Goal: Task Accomplishment & Management: Manage account settings

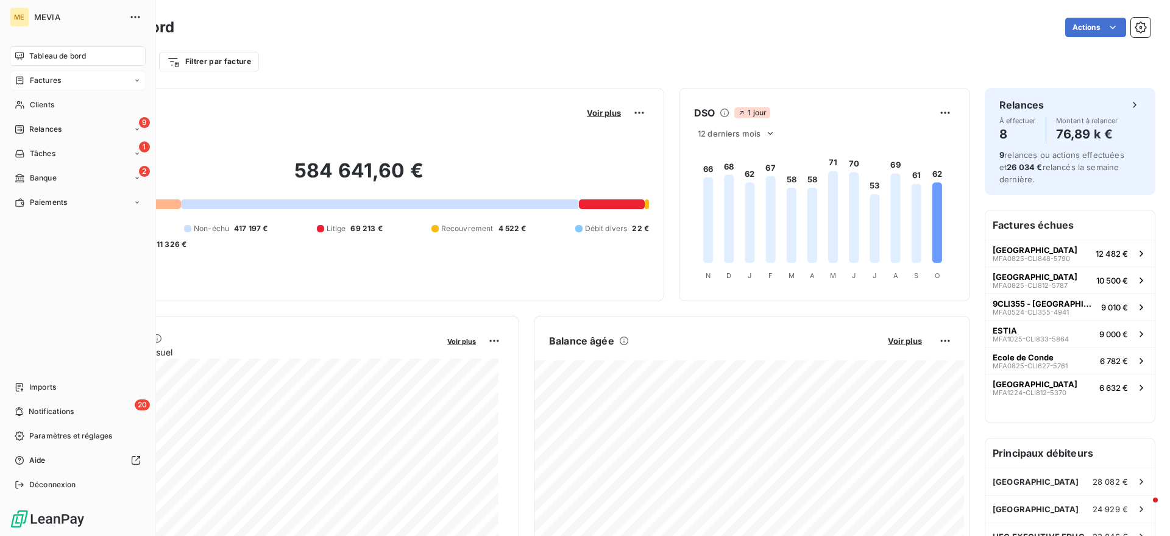
click at [24, 75] on div "Factures" at bounding box center [38, 80] width 46 height 11
click at [58, 105] on span "Factures" at bounding box center [44, 104] width 31 height 11
drag, startPoint x: 58, startPoint y: 105, endPoint x: 59, endPoint y: 130, distance: 25.6
click at [59, 130] on nav "Factures Avoirs Opérations Diverses" at bounding box center [84, 129] width 121 height 68
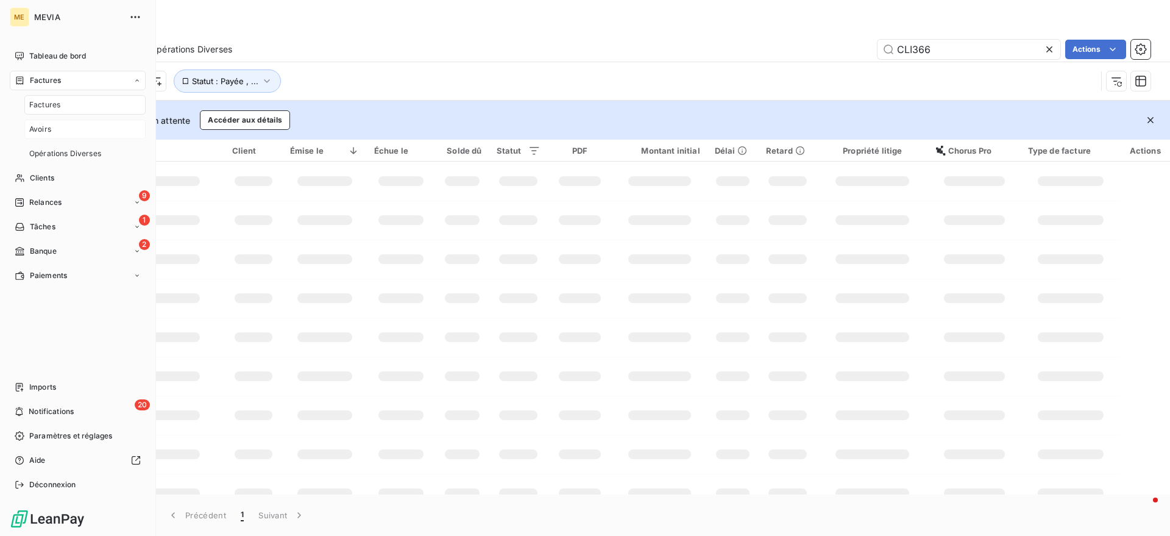
click at [60, 130] on div "Avoirs" at bounding box center [84, 129] width 121 height 20
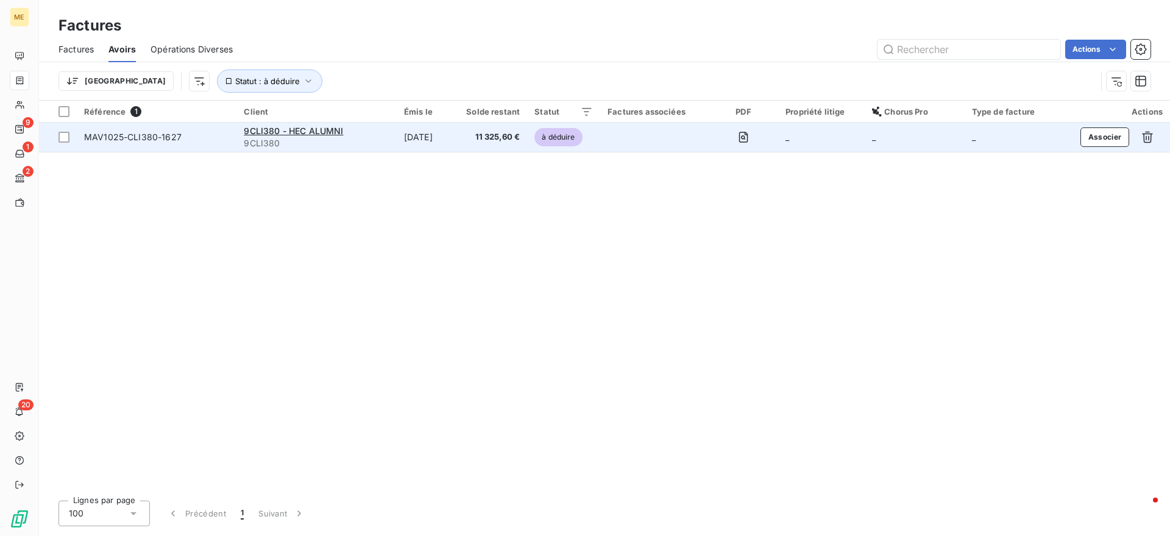
click at [443, 132] on td "3 oct. 2025" at bounding box center [422, 137] width 51 height 29
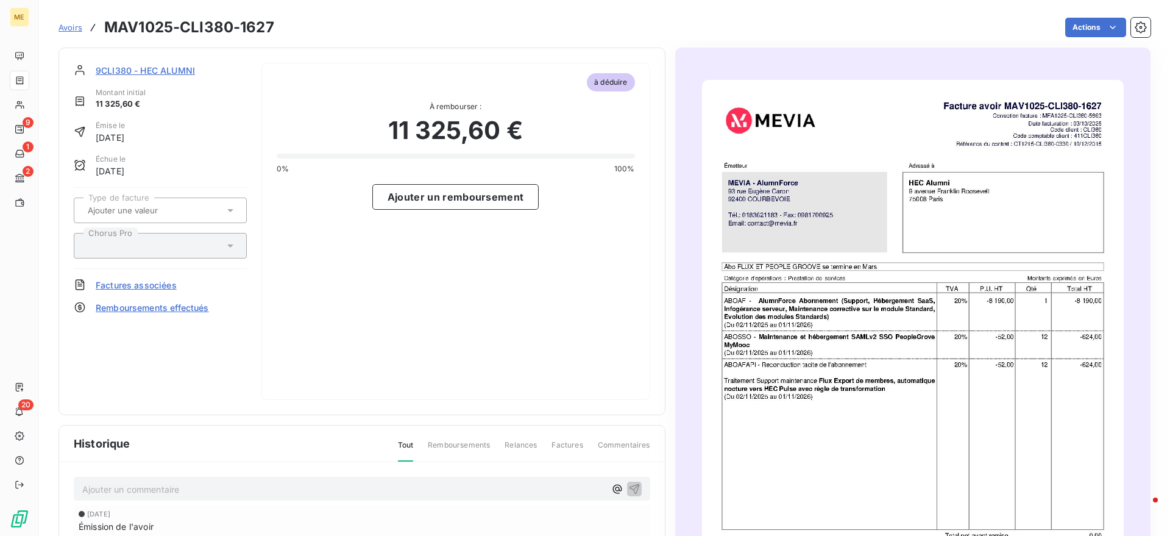
click at [141, 286] on span "Factures associées" at bounding box center [136, 285] width 81 height 13
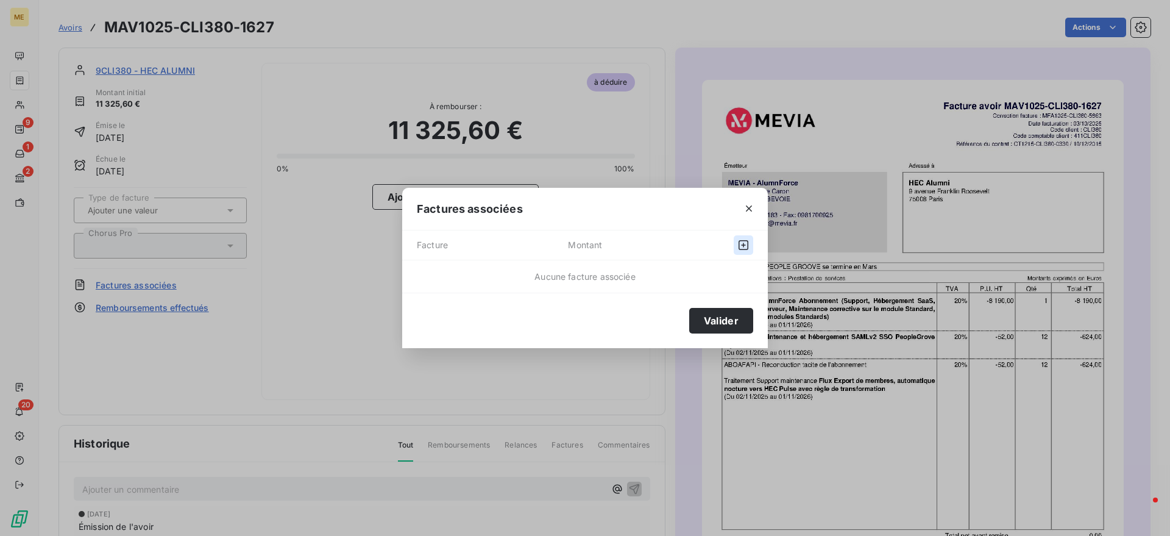
click at [742, 246] on icon "button" at bounding box center [743, 245] width 12 height 12
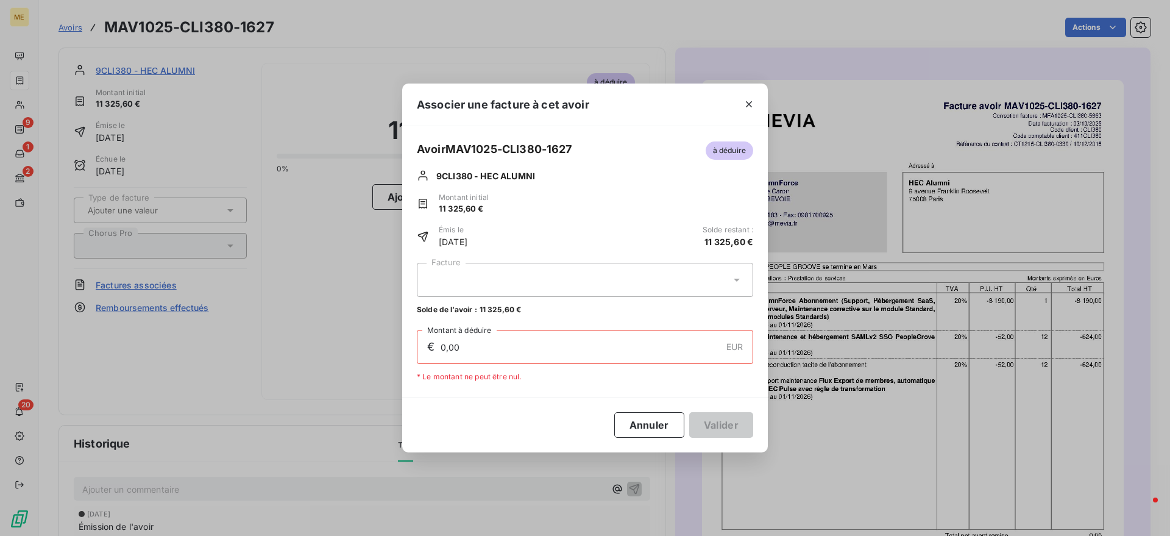
click at [609, 288] on div at bounding box center [585, 280] width 336 height 34
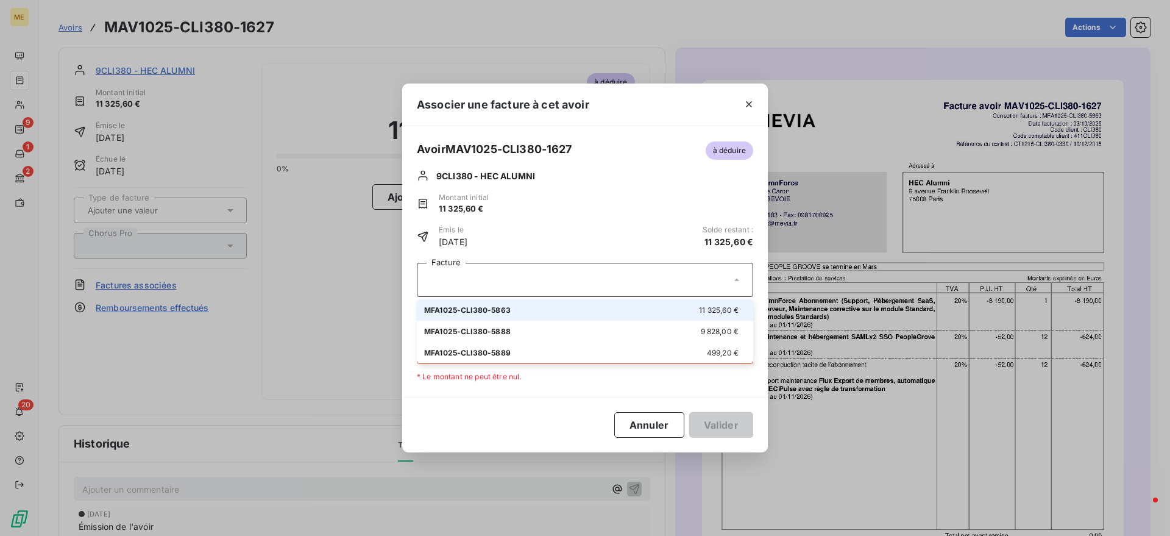
click at [592, 316] on li "MFA1025-CLI380-5863 11 325,60 €" at bounding box center [585, 309] width 336 height 21
type input "11 325,60"
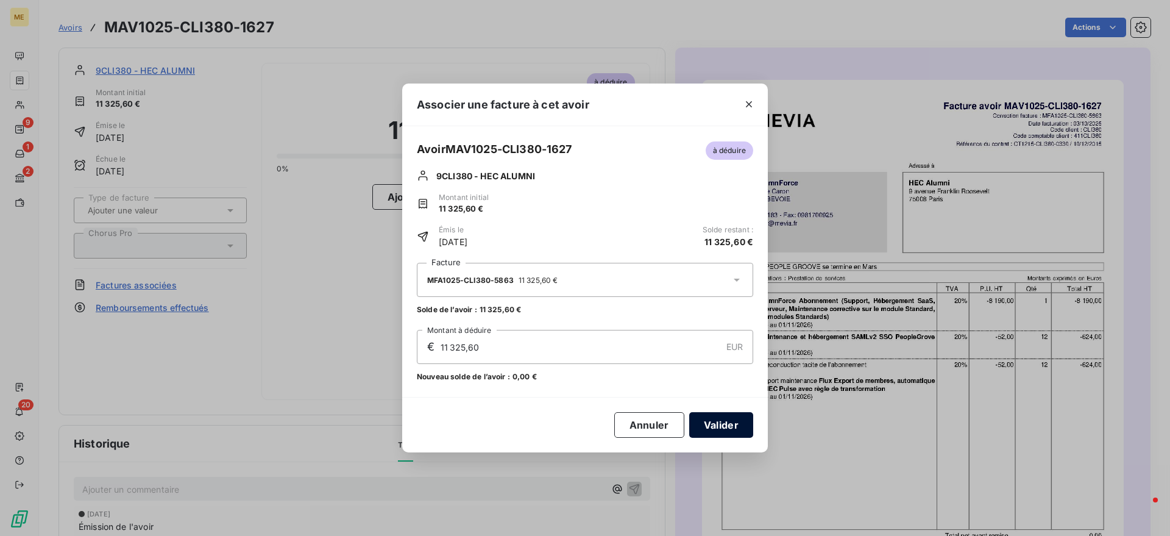
click at [709, 426] on button "Valider" at bounding box center [721, 425] width 64 height 26
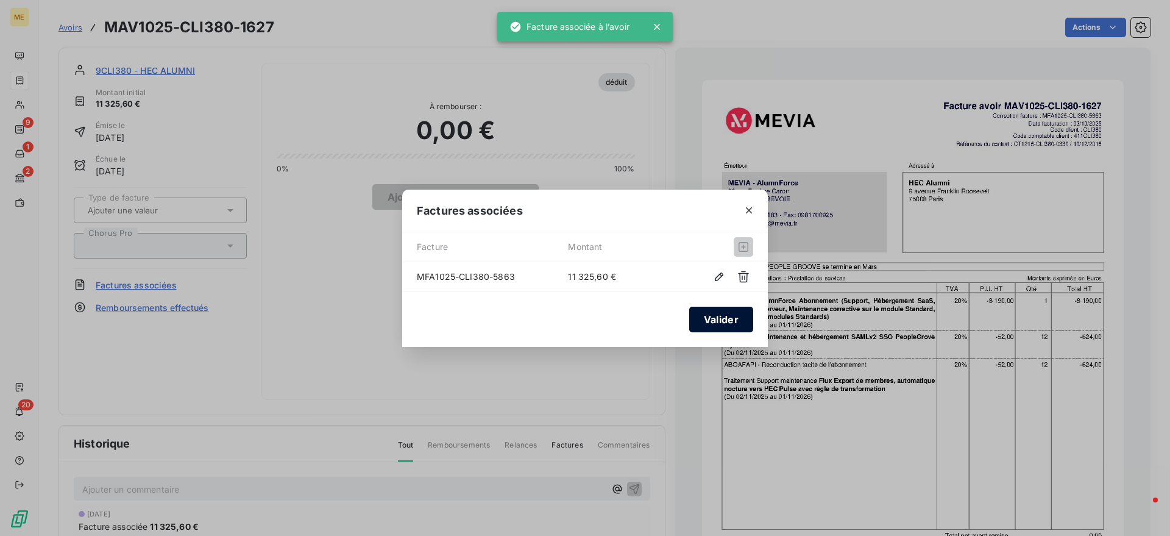
click at [728, 313] on button "Valider" at bounding box center [721, 320] width 64 height 26
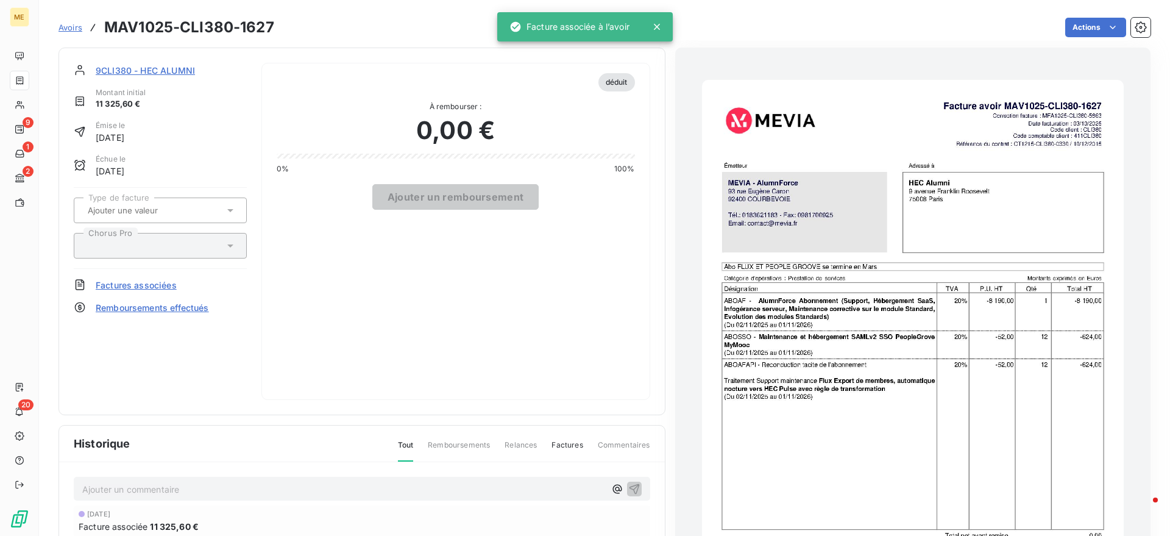
click at [172, 68] on span "9CLI380 - HEC ALUMNI" at bounding box center [145, 70] width 99 height 13
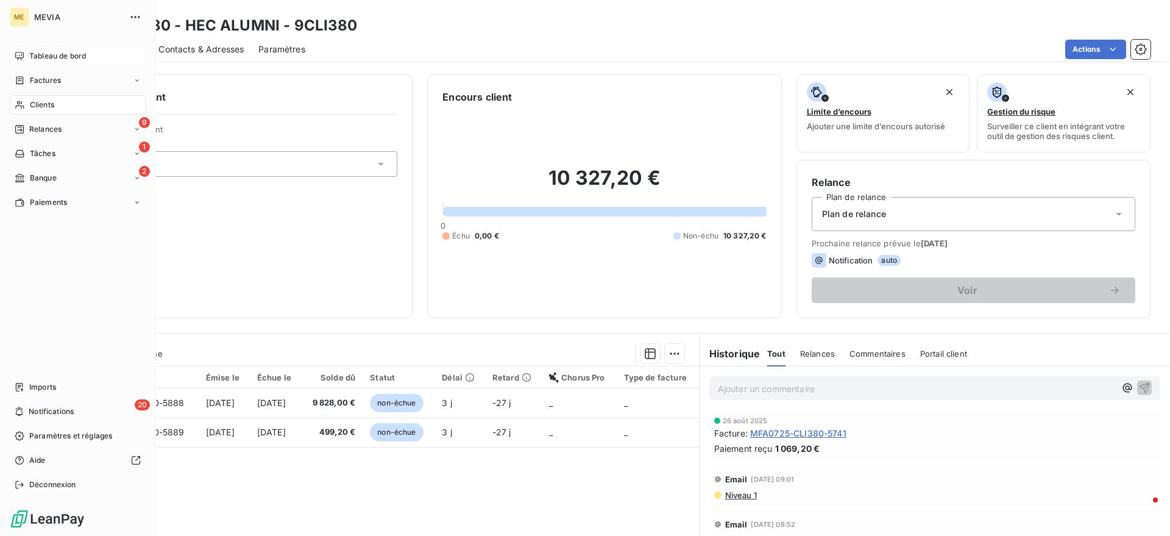
click at [18, 52] on icon at bounding box center [20, 56] width 10 height 10
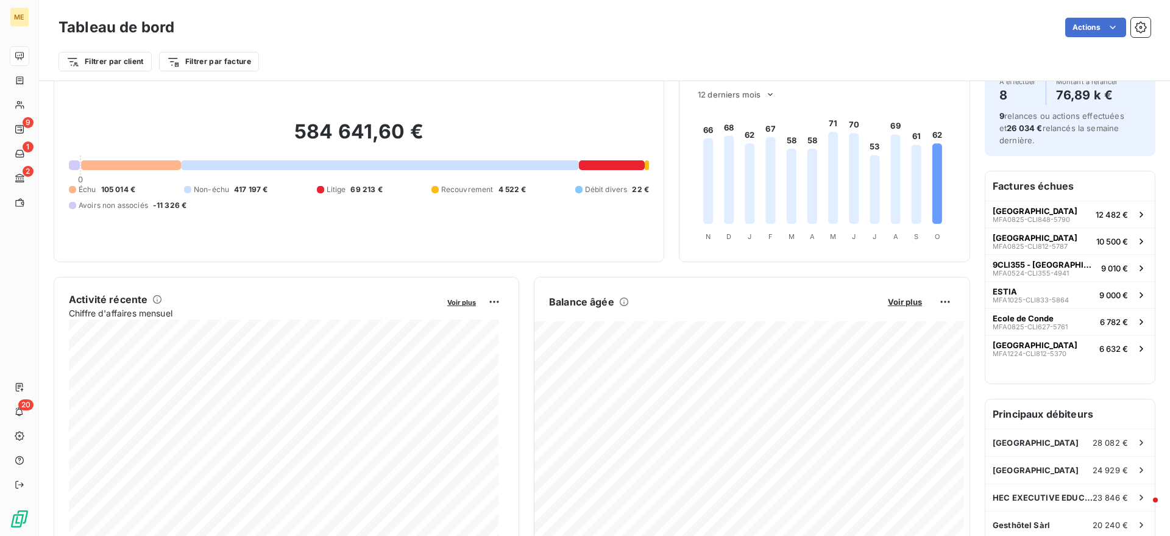
scroll to position [77, 0]
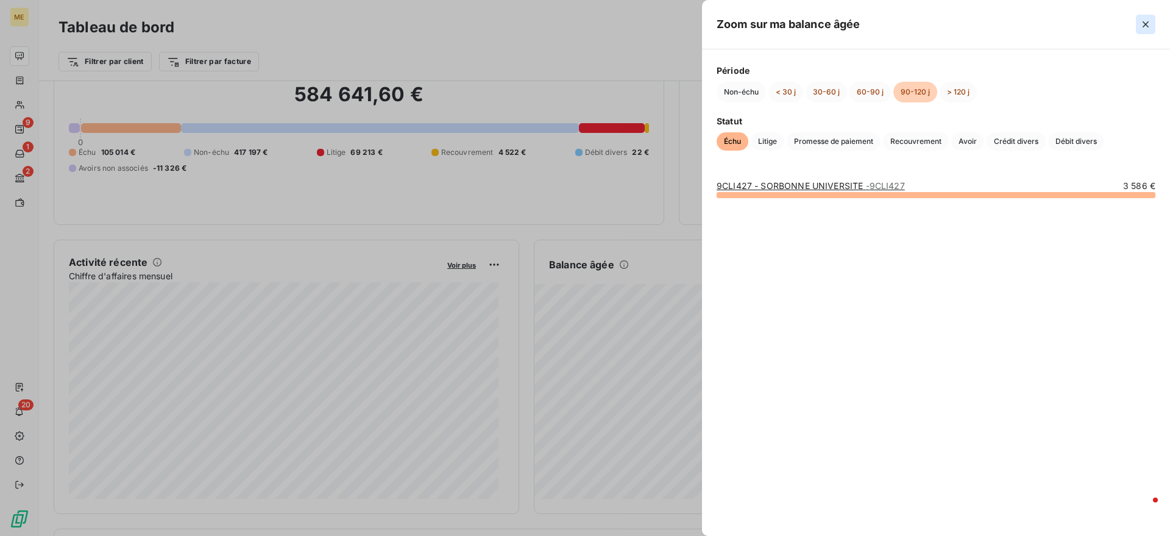
click at [1149, 23] on icon "button" at bounding box center [1146, 24] width 12 height 12
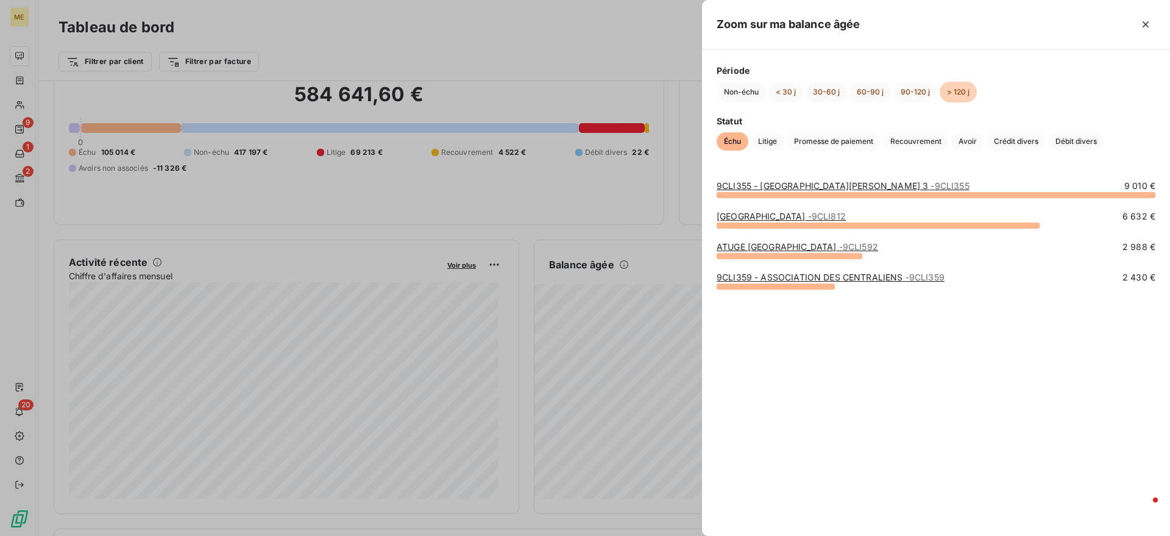
click at [666, 286] on div at bounding box center [585, 268] width 1170 height 536
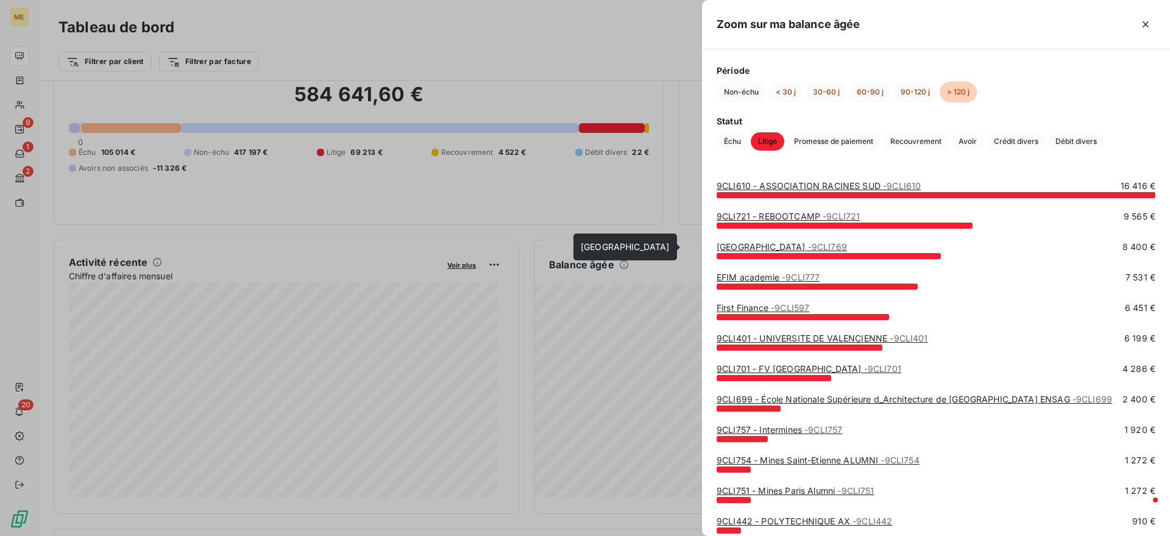
click at [773, 246] on link "Université Sorbonne Nouvelle - 9CLI769" at bounding box center [782, 246] width 130 height 10
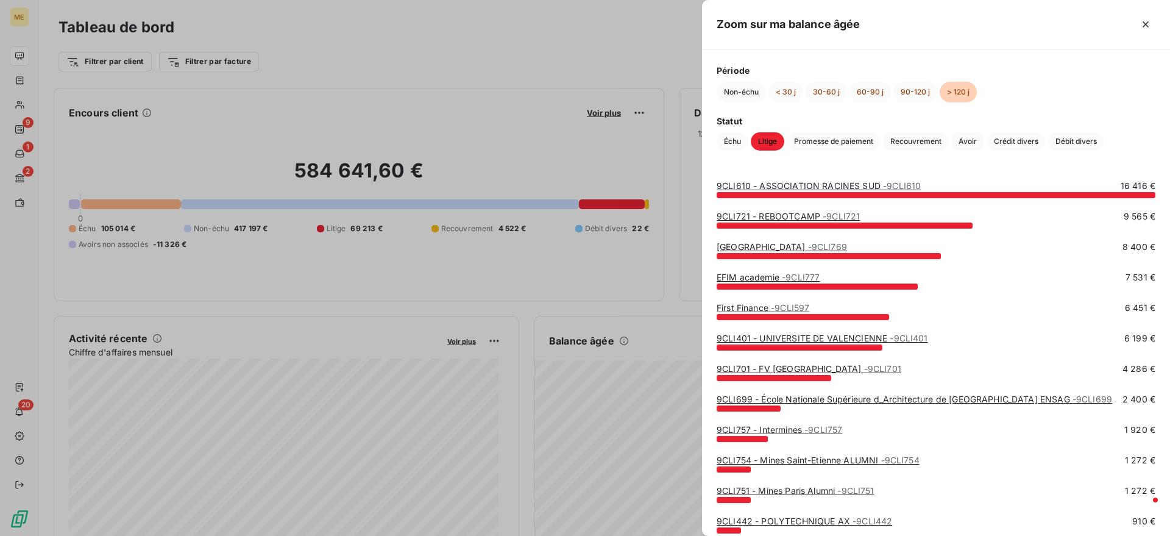
click at [812, 244] on link "Université Sorbonne Nouvelle - 9CLI769" at bounding box center [782, 246] width 130 height 10
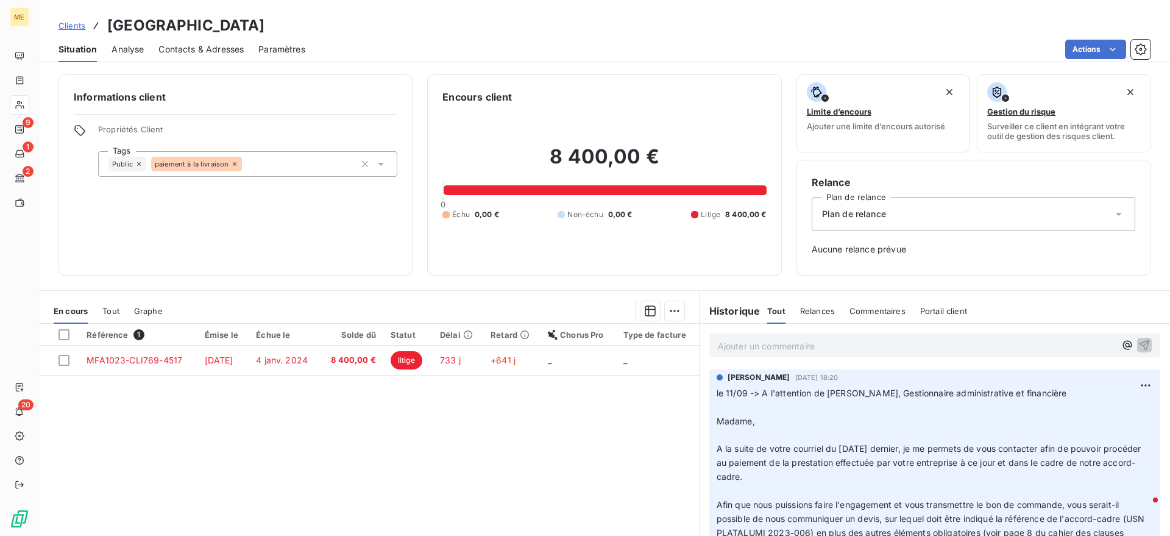
scroll to position [76, 0]
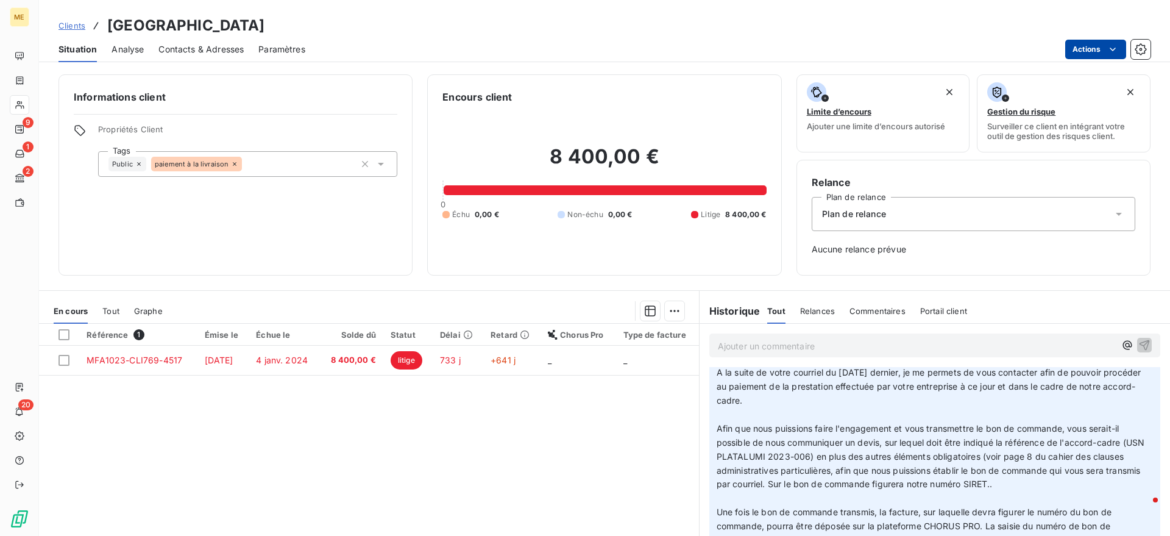
click at [1076, 49] on html "ME 9 1 2 20 Clients Université Sorbonne Nouvelle - 9CLI769 Situation Analyse Co…" at bounding box center [585, 268] width 1170 height 536
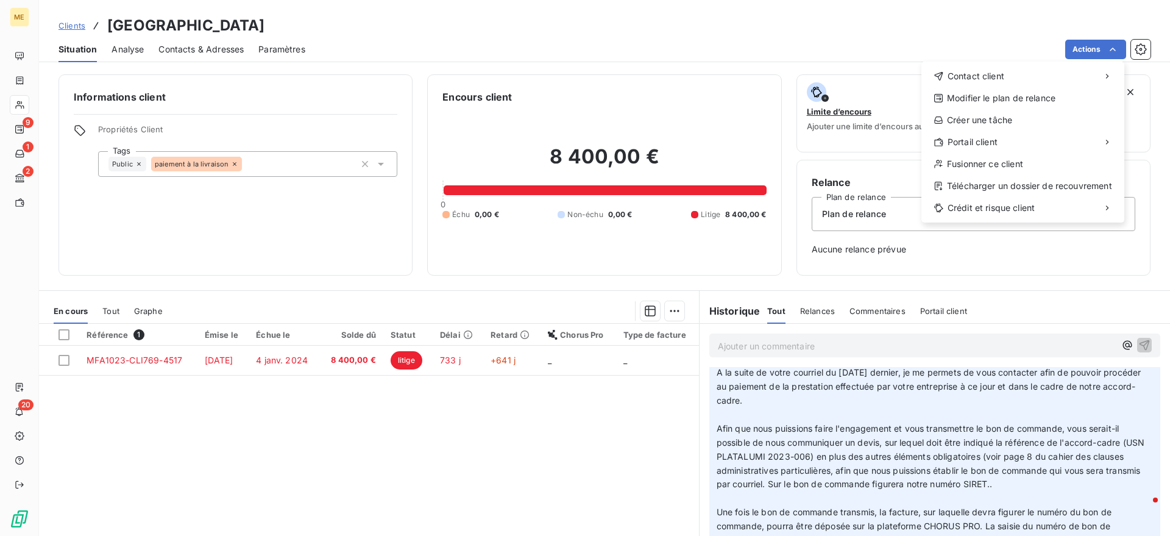
click at [431, 374] on html "ME 9 1 2 20 Clients Université Sorbonne Nouvelle - 9CLI769 Situation Analyse Co…" at bounding box center [585, 268] width 1170 height 536
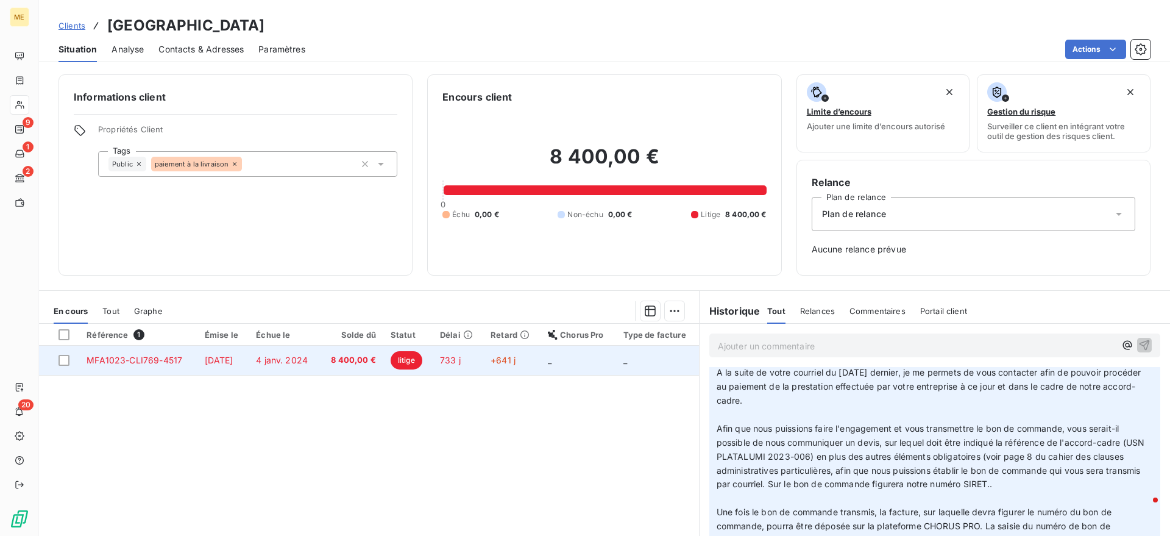
click at [431, 364] on td "litige" at bounding box center [407, 360] width 49 height 29
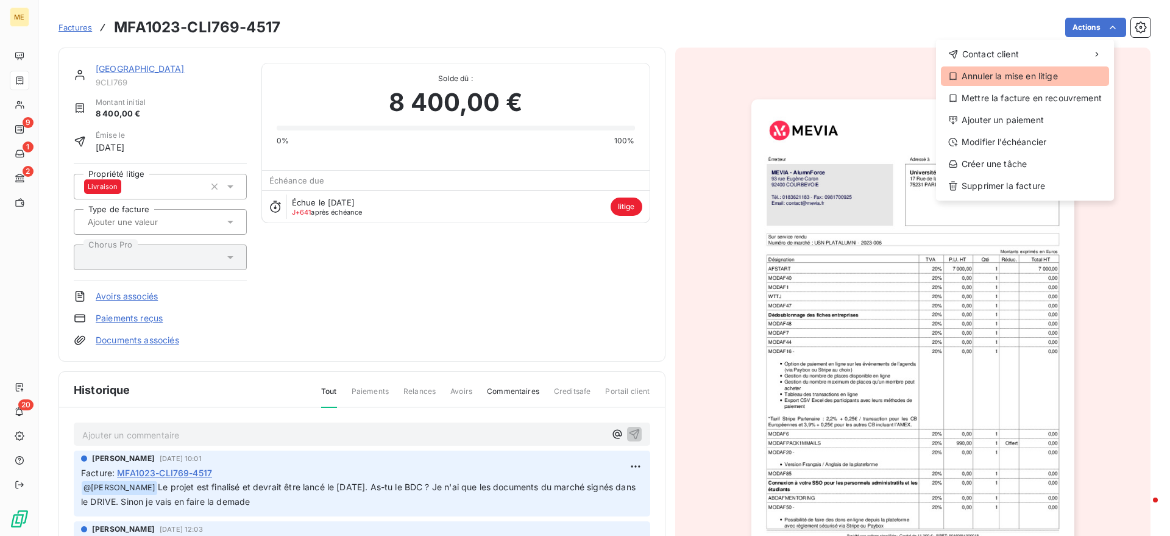
click at [1018, 80] on div "Annuler la mise en litige" at bounding box center [1025, 76] width 168 height 20
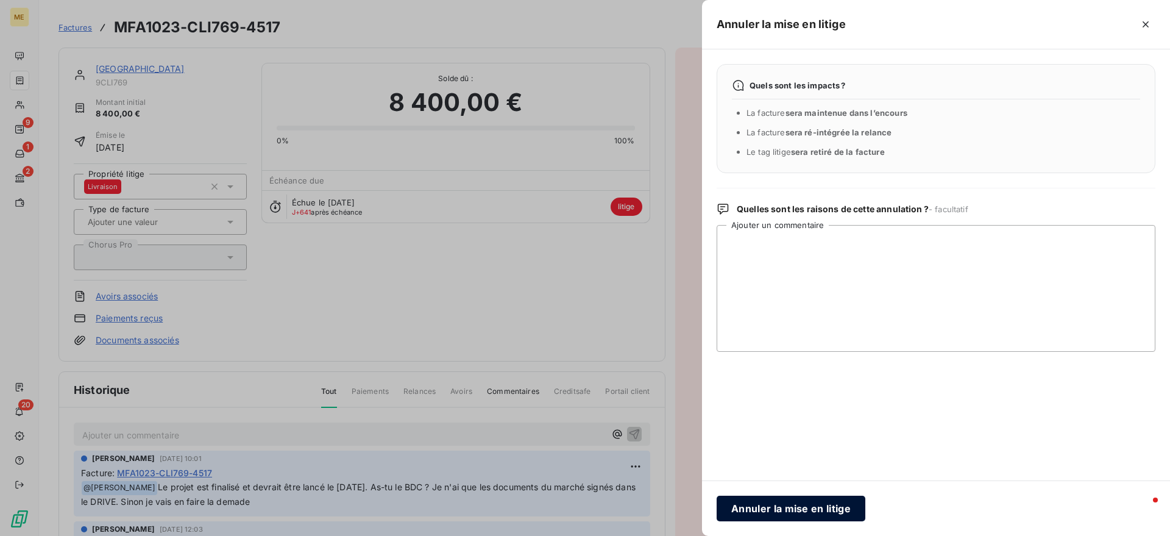
click at [829, 511] on button "Annuler la mise en litige" at bounding box center [791, 509] width 149 height 26
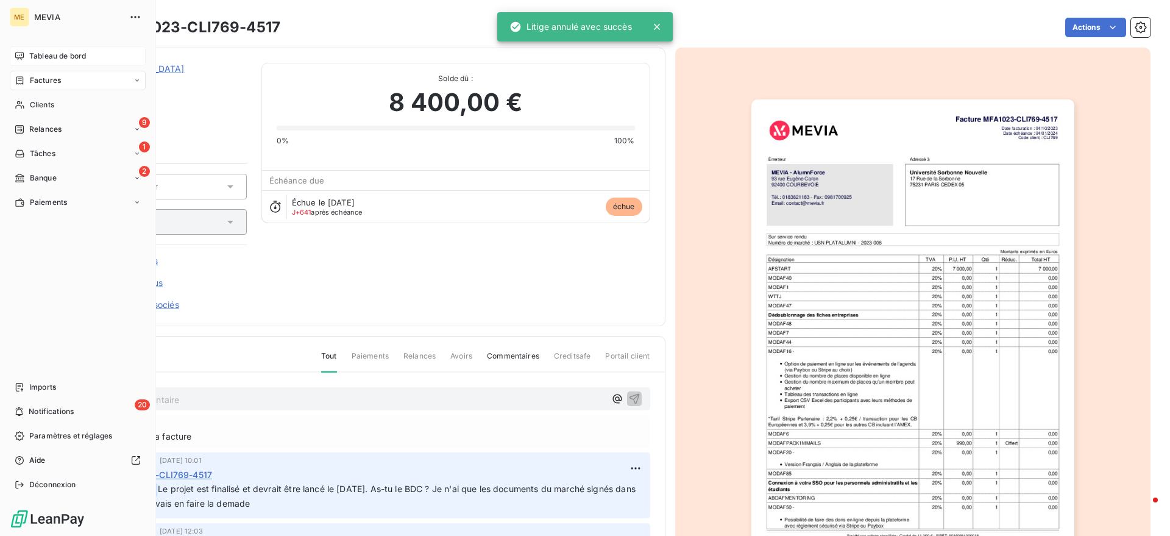
click at [23, 52] on icon at bounding box center [19, 56] width 9 height 8
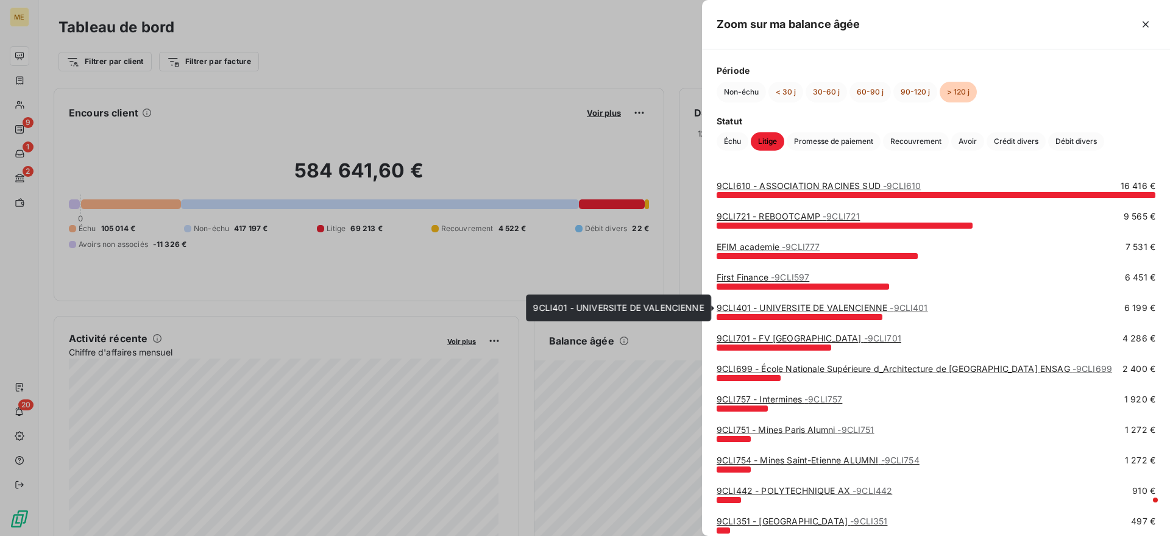
click at [805, 304] on link "9CLI401 - UNIVERSITE DE VALENCIENNE - 9CLI401" at bounding box center [822, 307] width 211 height 10
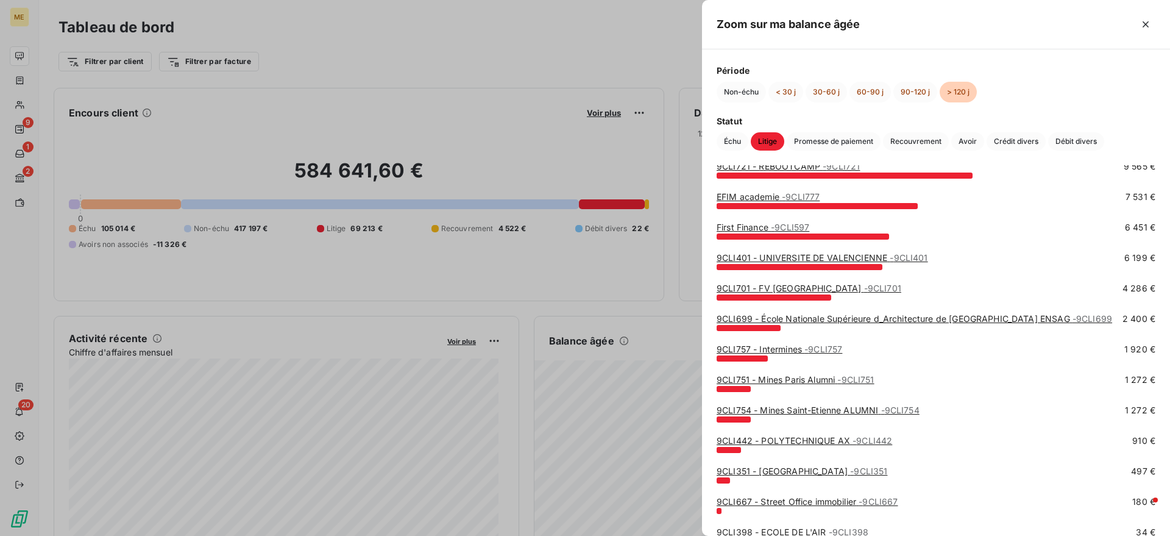
scroll to position [76, 0]
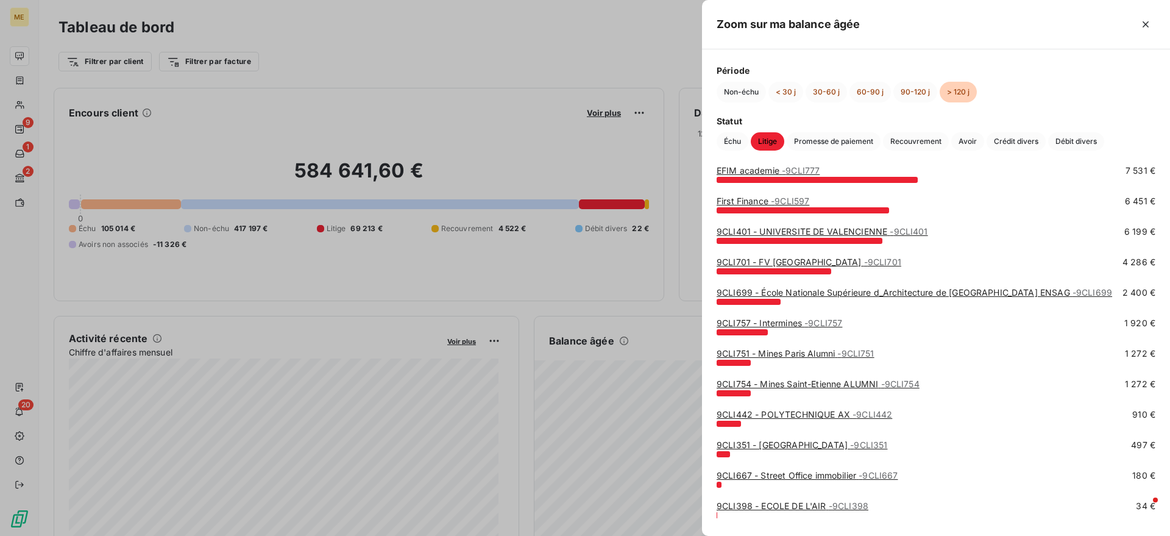
click at [799, 263] on link "9CLI701 - FV Université Paris Saclay - 9CLI701" at bounding box center [809, 262] width 185 height 10
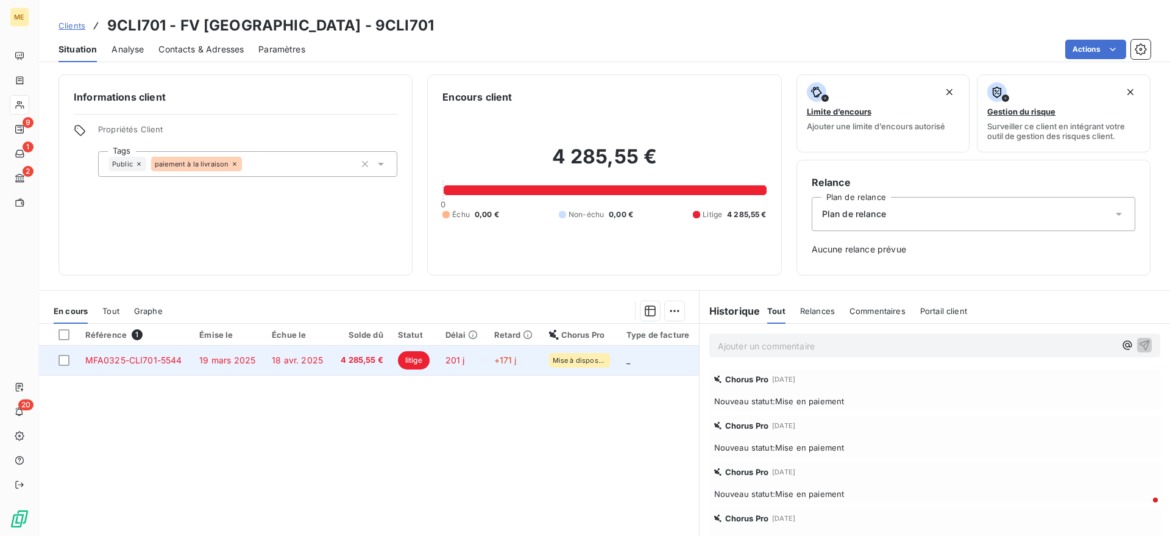
click at [366, 360] on span "4 285,55 €" at bounding box center [361, 360] width 44 height 12
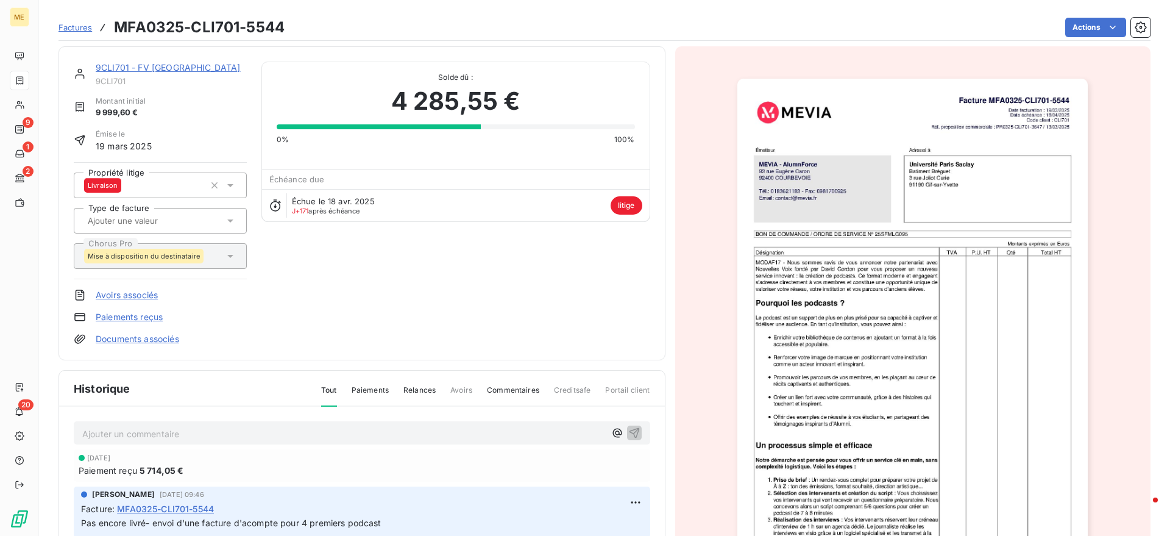
scroll to position [78, 0]
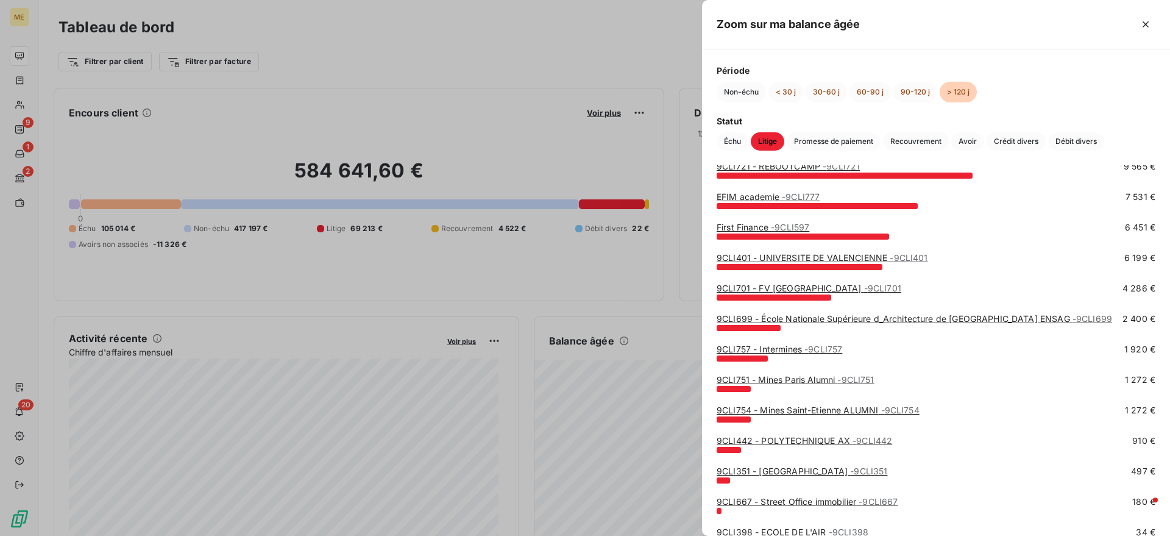
scroll to position [76, 0]
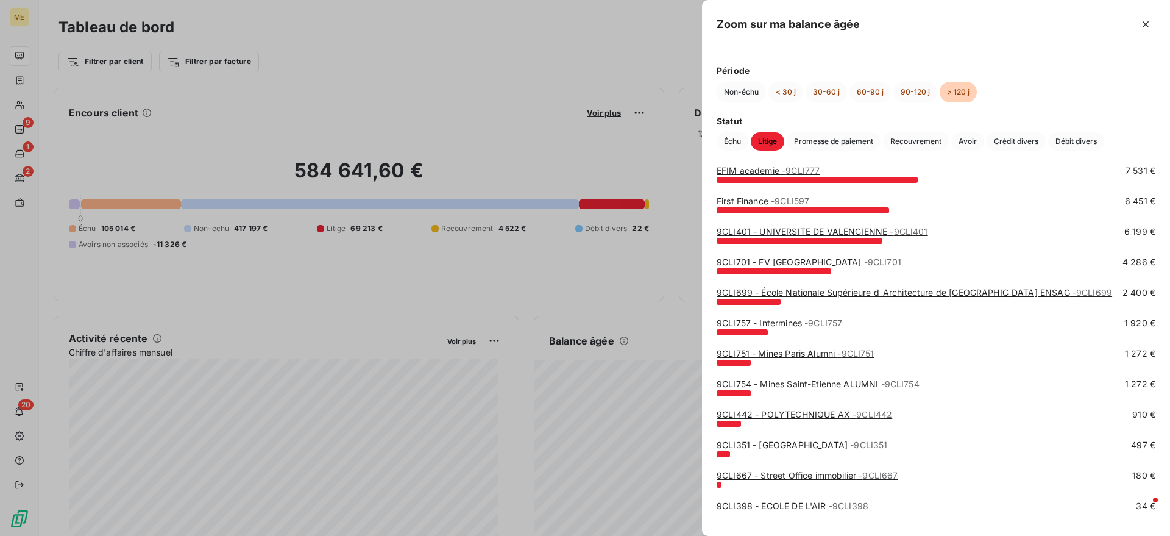
click at [396, 467] on div at bounding box center [585, 268] width 1170 height 536
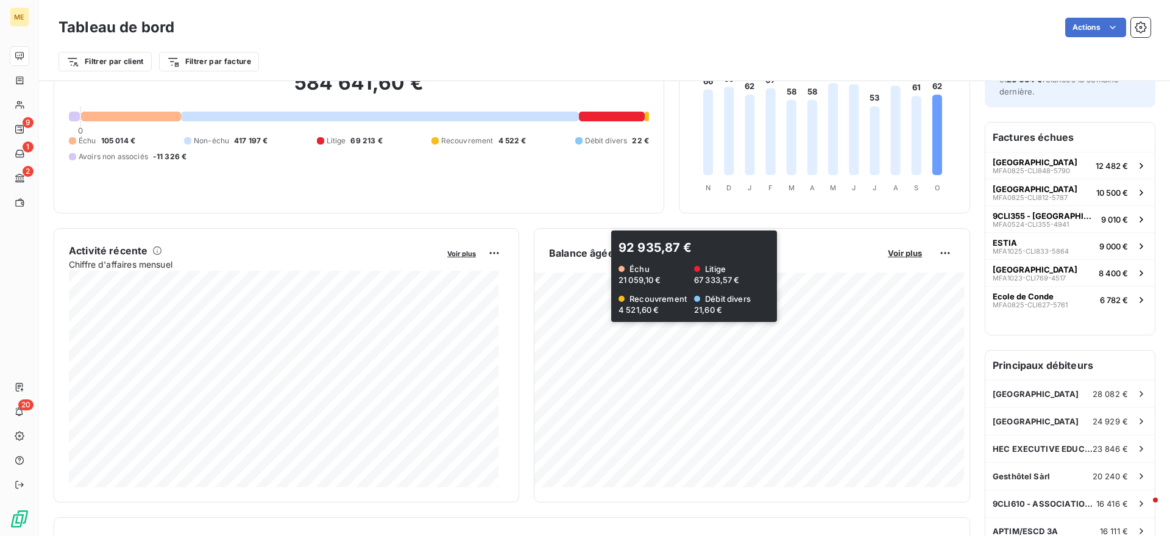
scroll to position [77, 0]
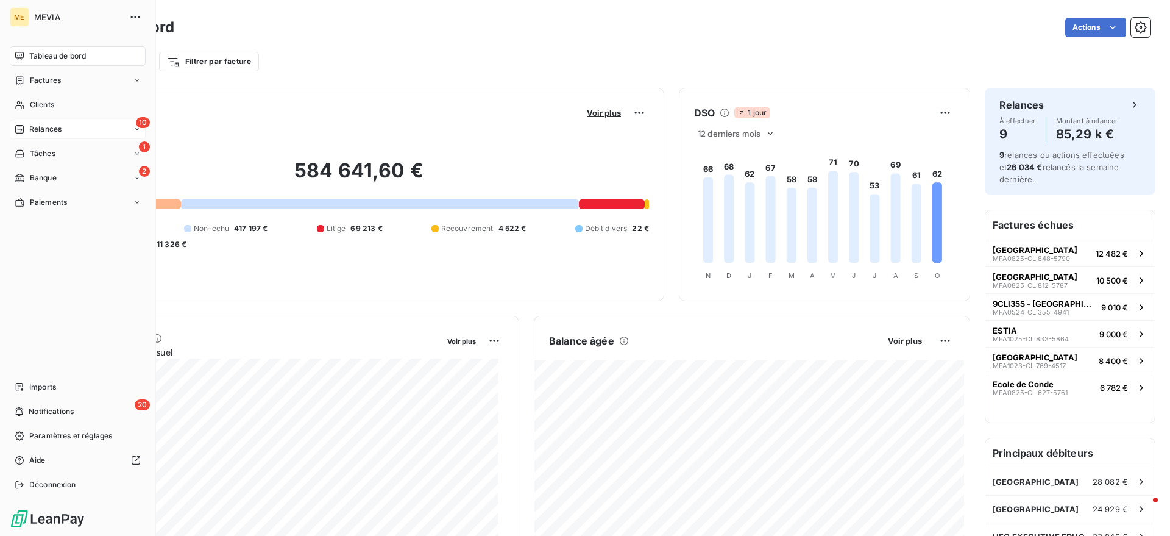
click at [53, 122] on div "10 Relances" at bounding box center [78, 129] width 136 height 20
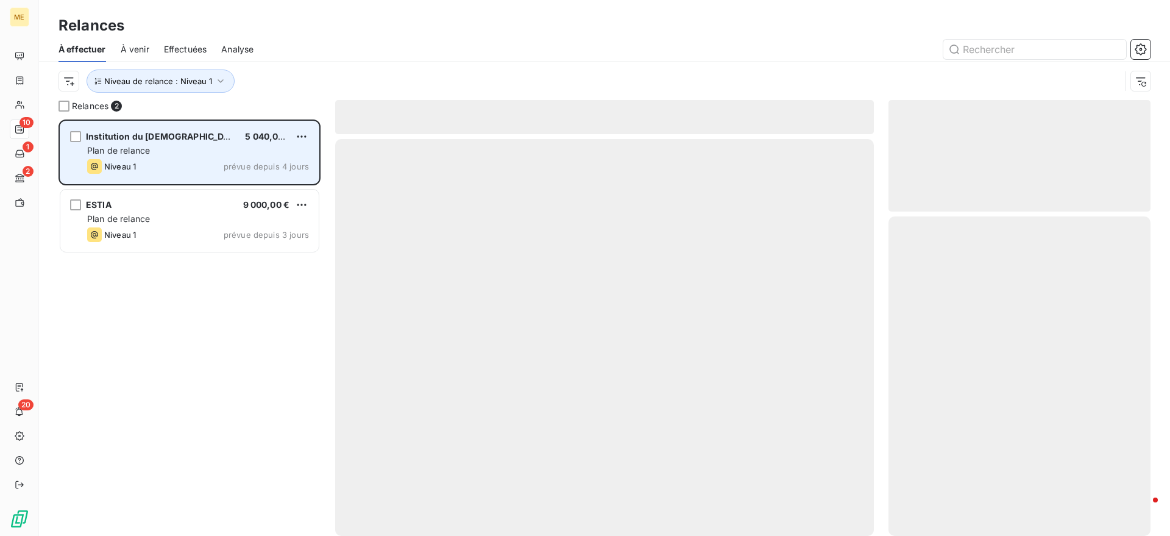
scroll to position [405, 250]
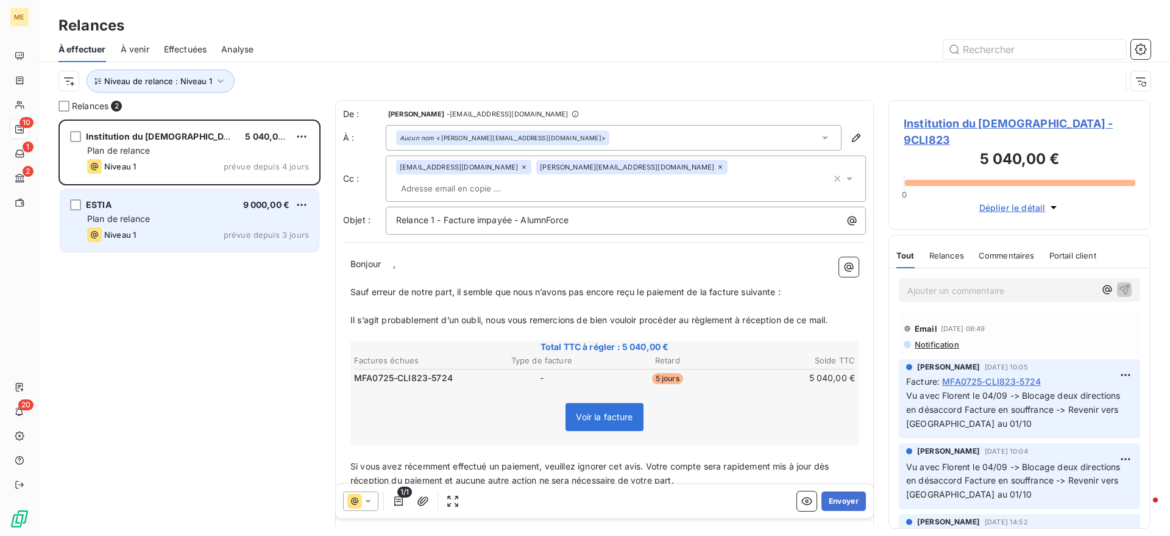
click at [171, 242] on div "ESTIA 9 000,00 € Plan de relance Niveau 1 prévue depuis 3 jours" at bounding box center [189, 221] width 258 height 62
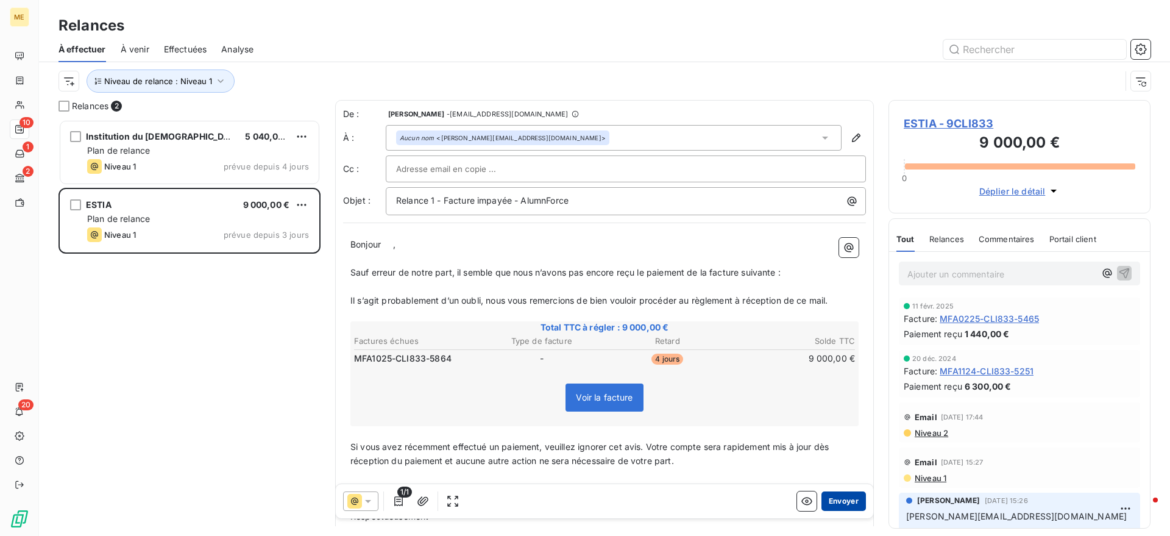
click at [839, 508] on button "Envoyer" at bounding box center [844, 501] width 44 height 20
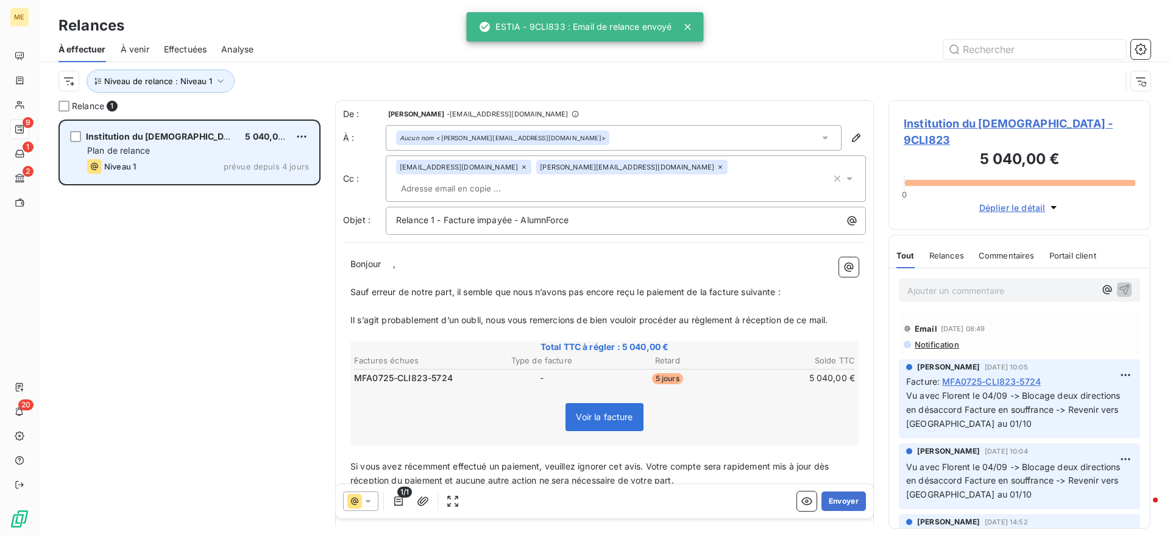
click at [174, 143] on div "Institution du Saint-Esprit 5 040,00 € Plan de relance Niveau 1 prévue depuis 4…" at bounding box center [189, 152] width 258 height 62
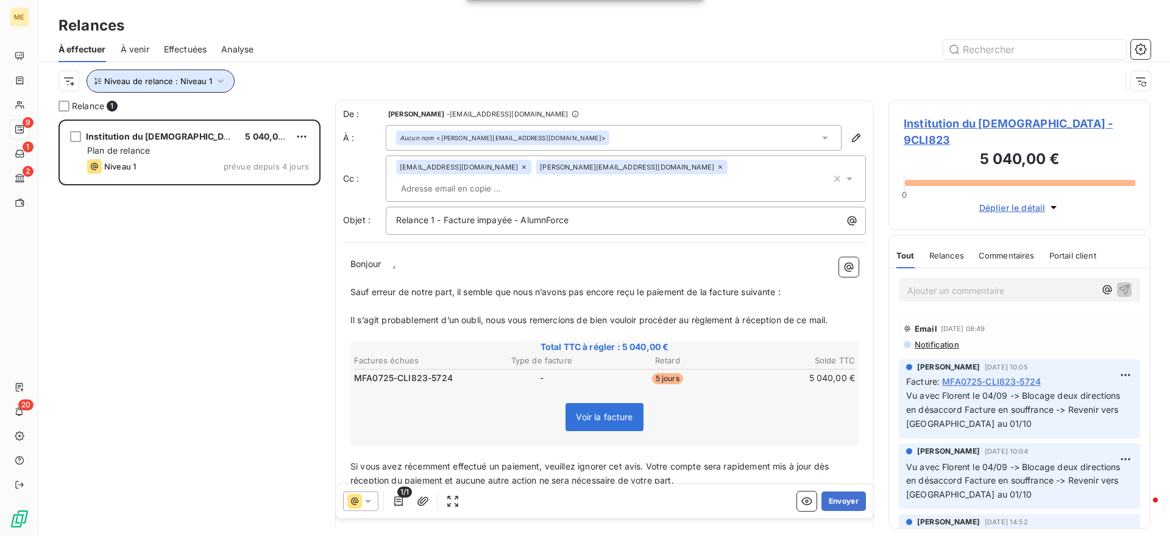
click at [190, 85] on span "Niveau de relance : Niveau 1" at bounding box center [158, 81] width 108 height 10
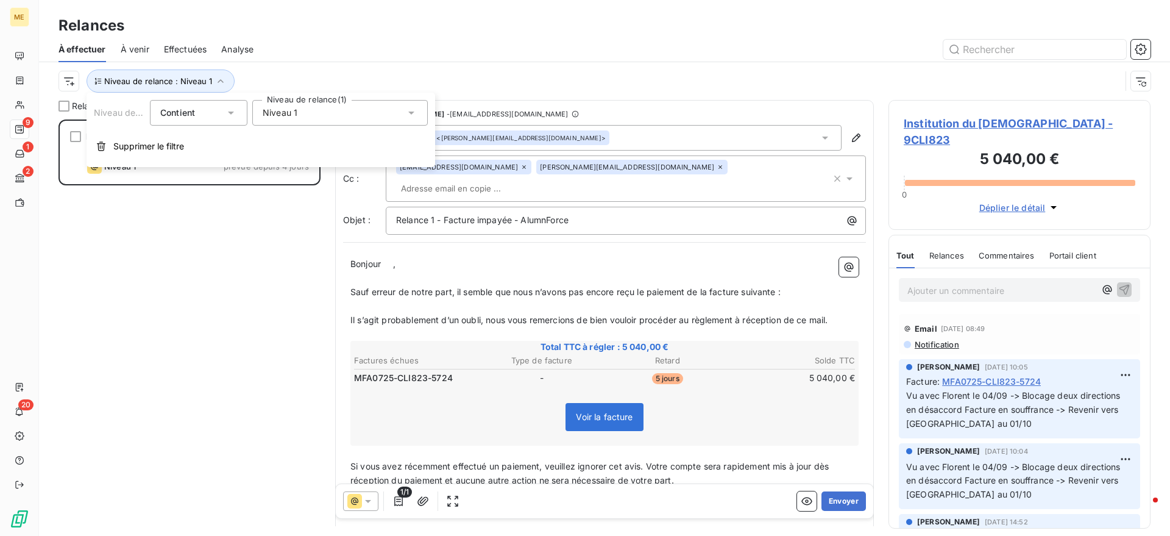
click at [272, 120] on div "Niveau 1" at bounding box center [340, 113] width 176 height 26
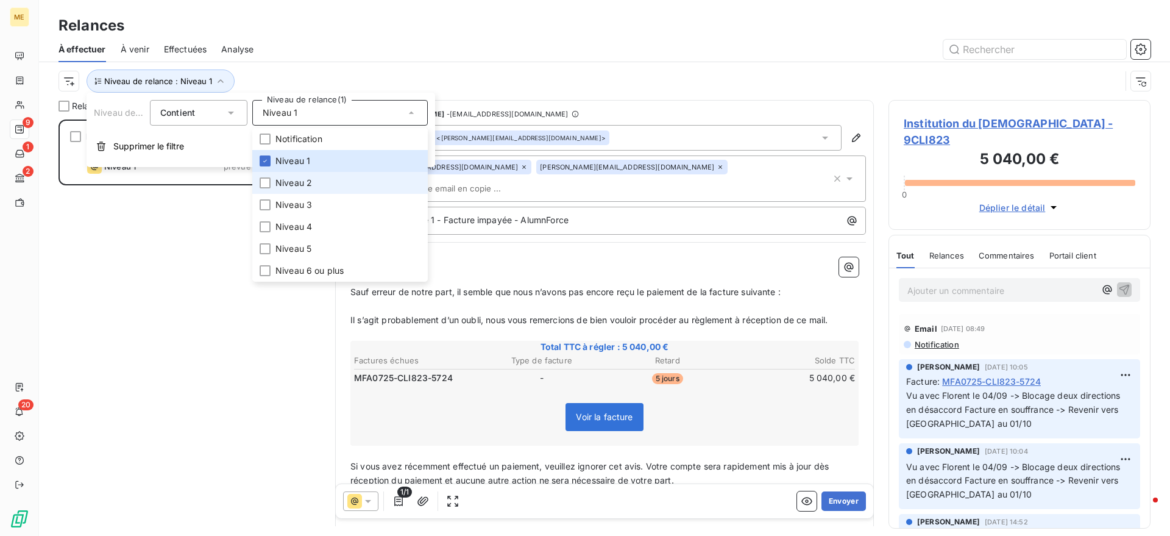
click at [296, 182] on span "Niveau 2" at bounding box center [293, 183] width 37 height 12
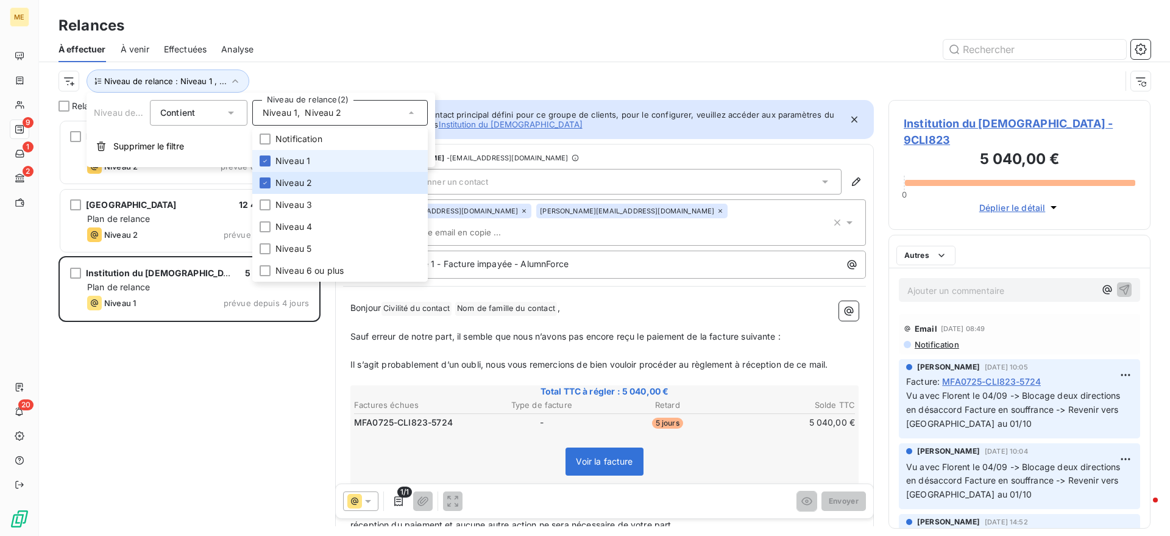
scroll to position [405, 250]
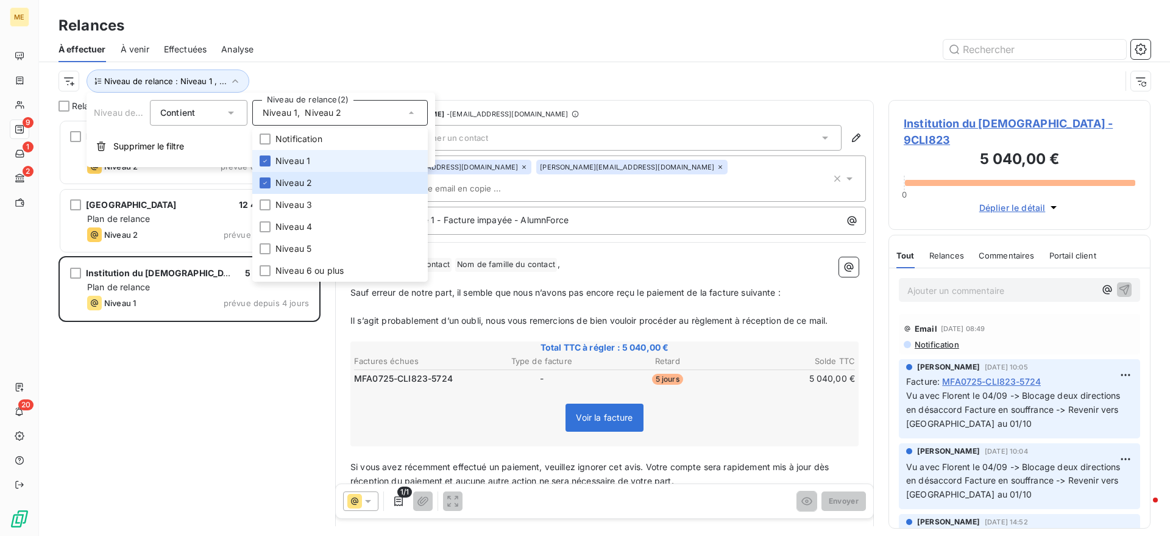
click at [302, 166] on span "Niveau 1" at bounding box center [292, 161] width 35 height 12
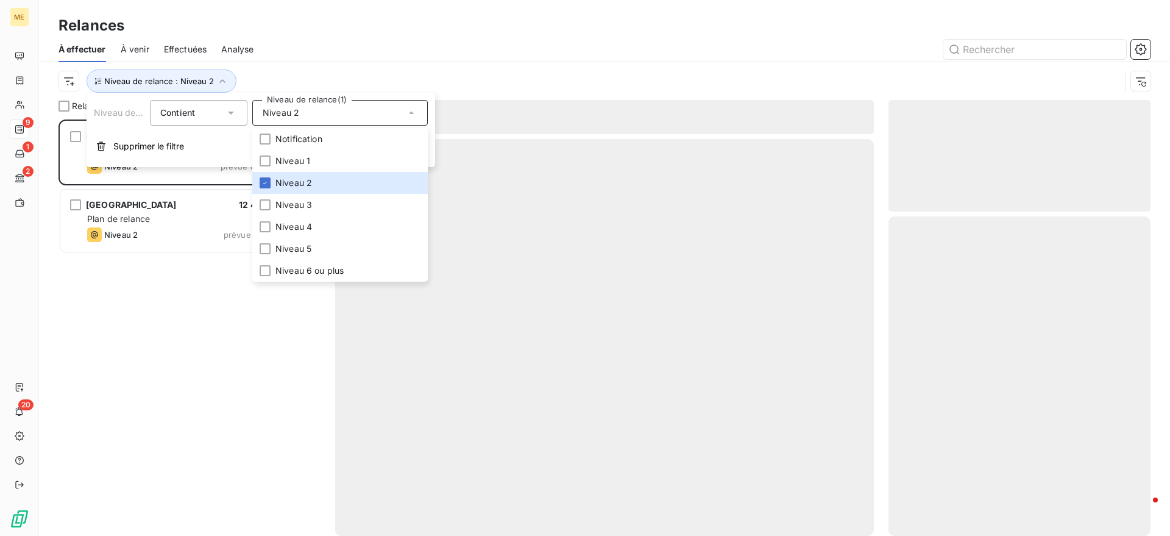
scroll to position [405, 250]
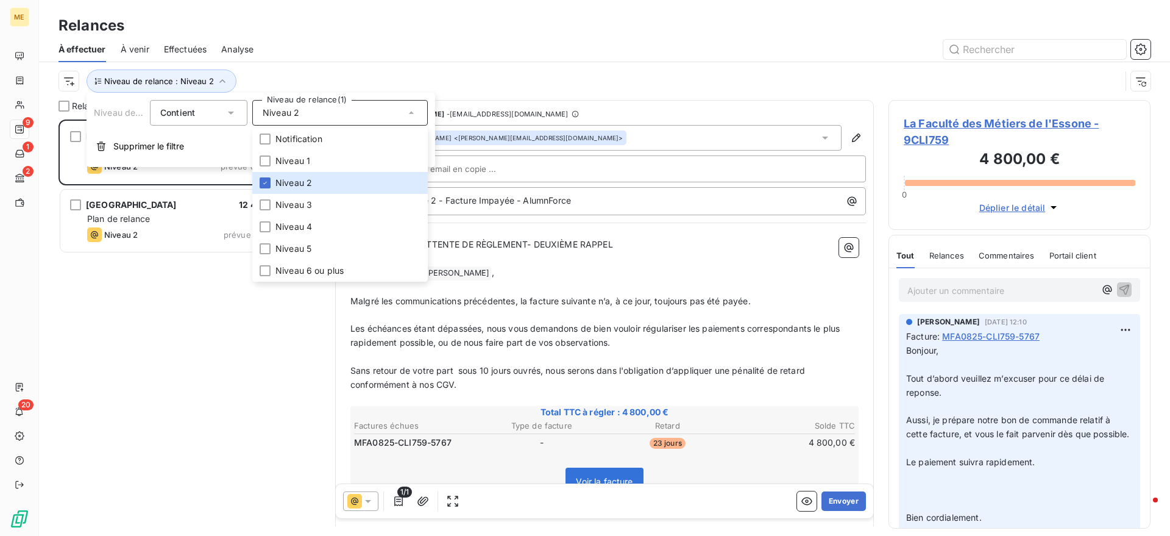
drag, startPoint x: 386, startPoint y: 55, endPoint x: 293, endPoint y: 118, distance: 112.9
click at [388, 55] on div at bounding box center [709, 50] width 883 height 20
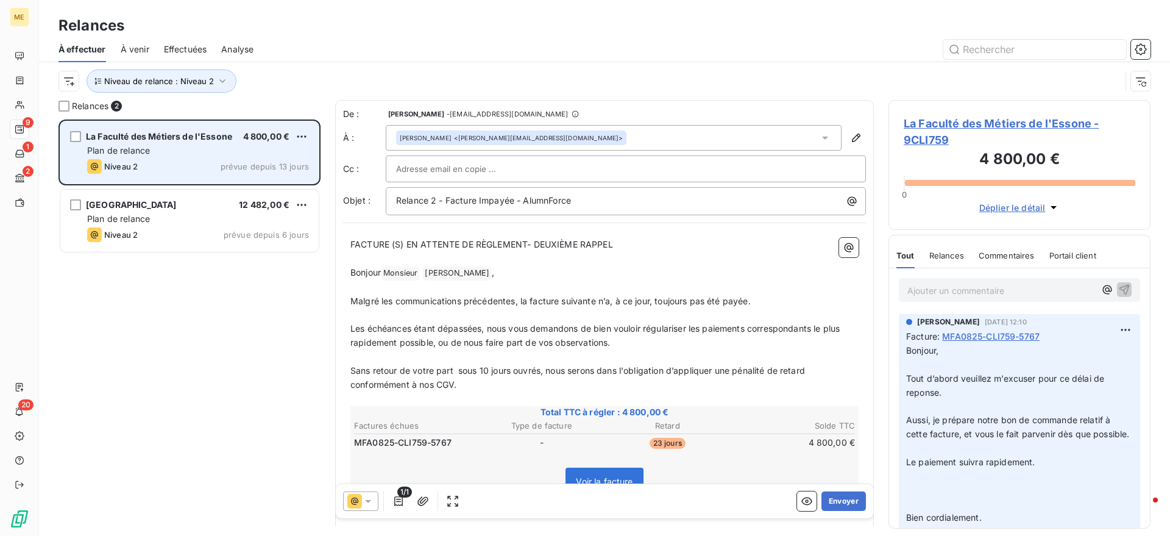
click at [195, 152] on div "Plan de relance" at bounding box center [198, 150] width 222 height 12
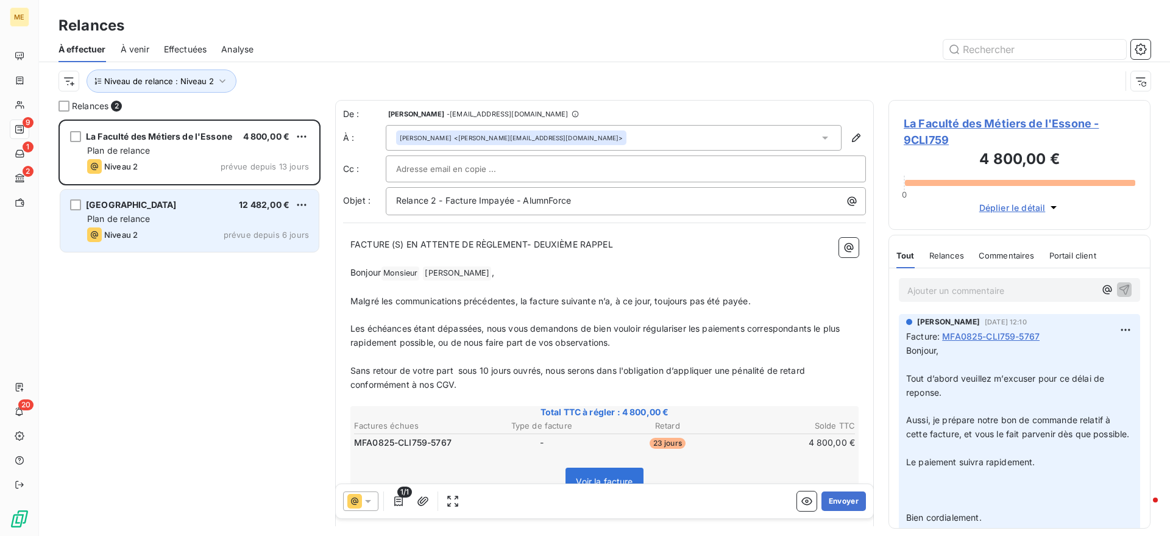
click at [245, 222] on div "Plan de relance" at bounding box center [198, 219] width 222 height 12
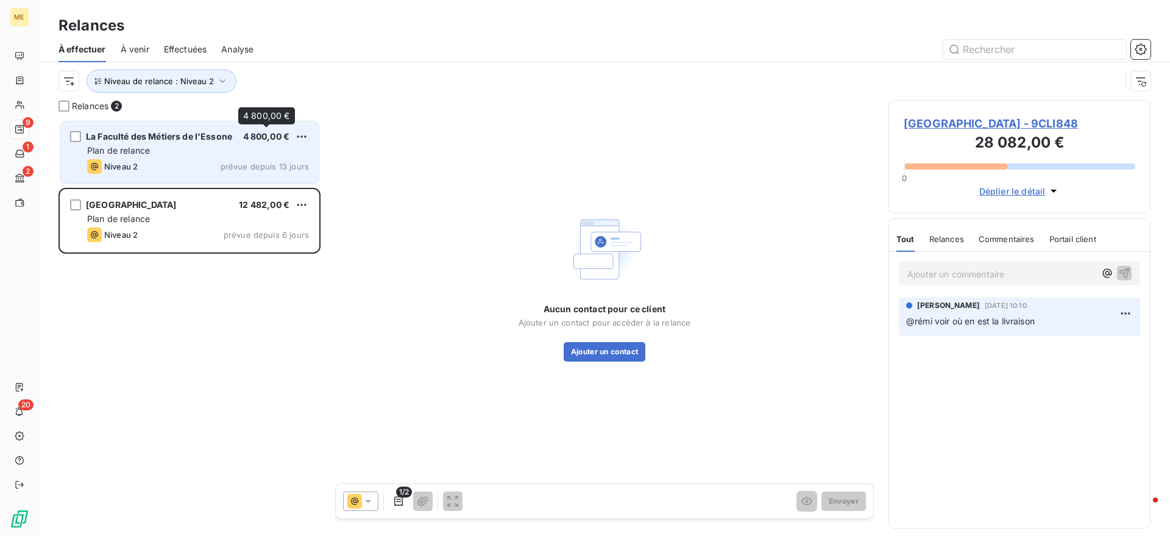
click at [243, 131] on span "4 800,00 €" at bounding box center [266, 136] width 47 height 10
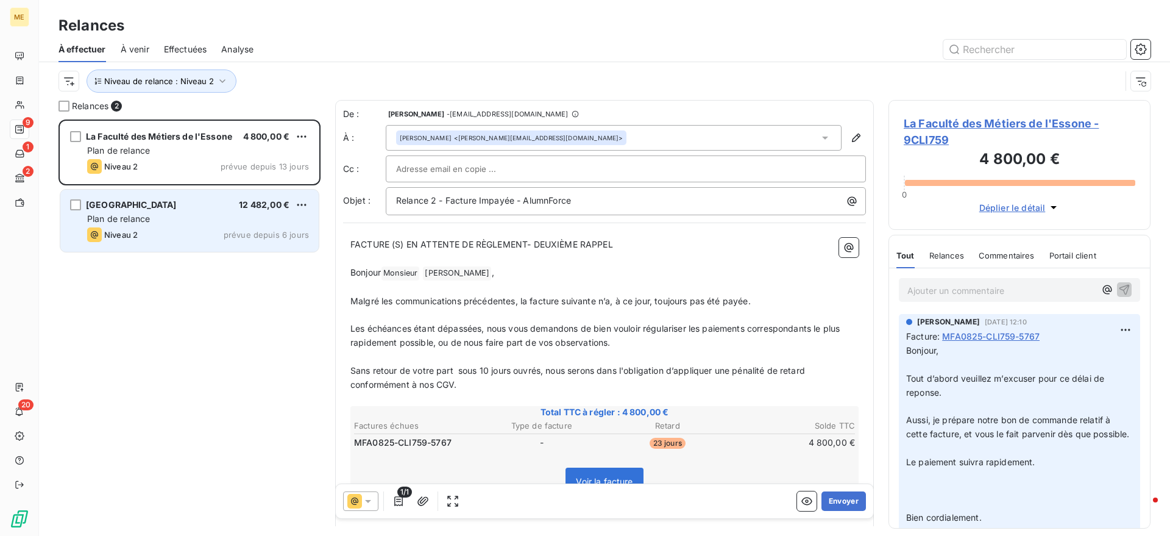
click at [130, 213] on span "Plan de relance" at bounding box center [118, 218] width 63 height 10
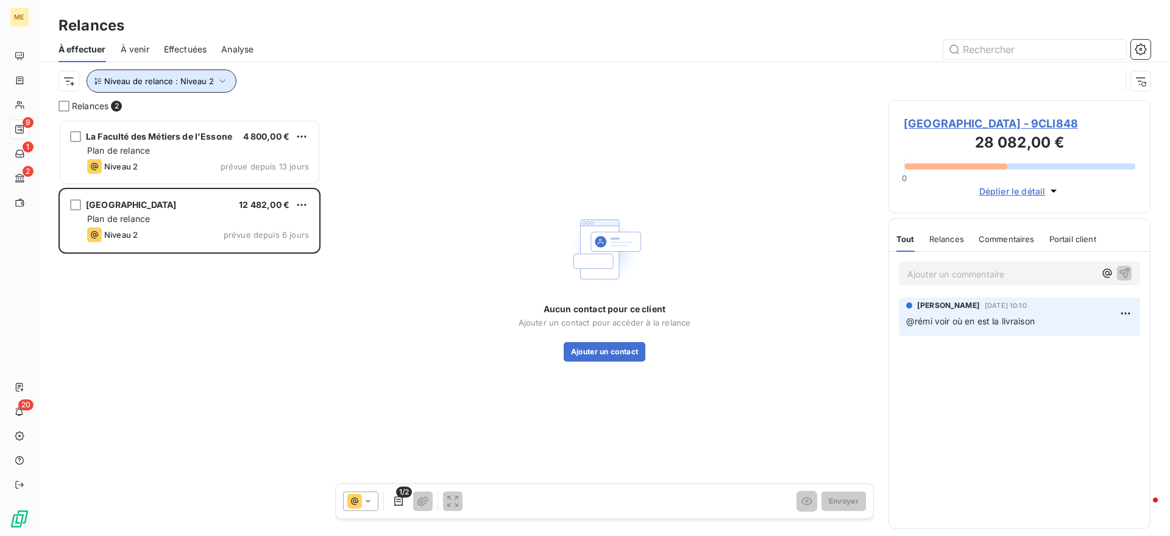
click at [168, 87] on button "Niveau de relance : Niveau 2" at bounding box center [162, 80] width 150 height 23
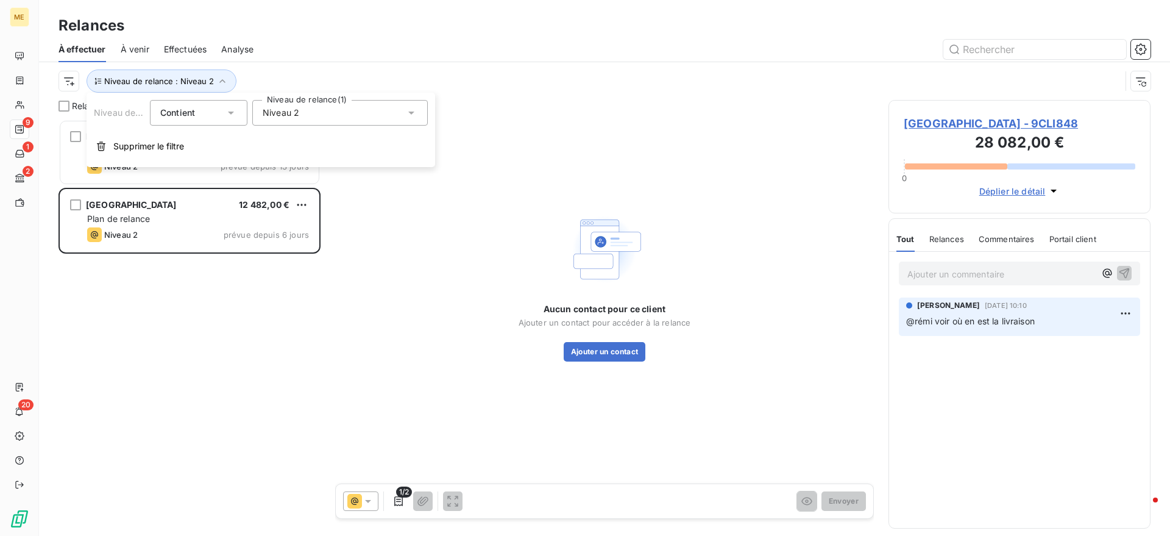
click at [288, 110] on span "Niveau 2" at bounding box center [281, 113] width 37 height 12
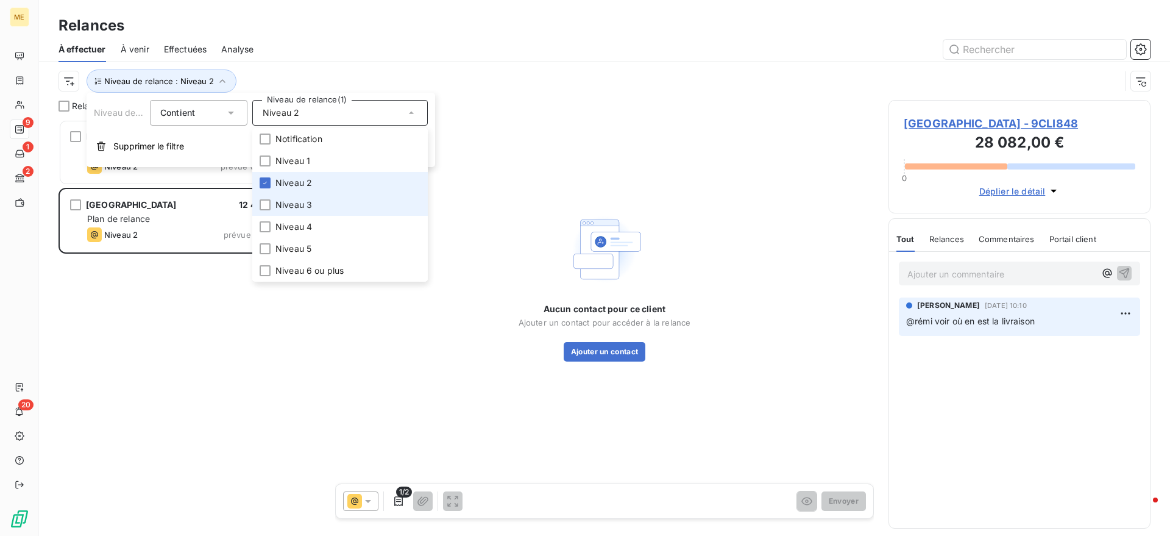
click at [296, 210] on li "Niveau 3" at bounding box center [340, 205] width 176 height 22
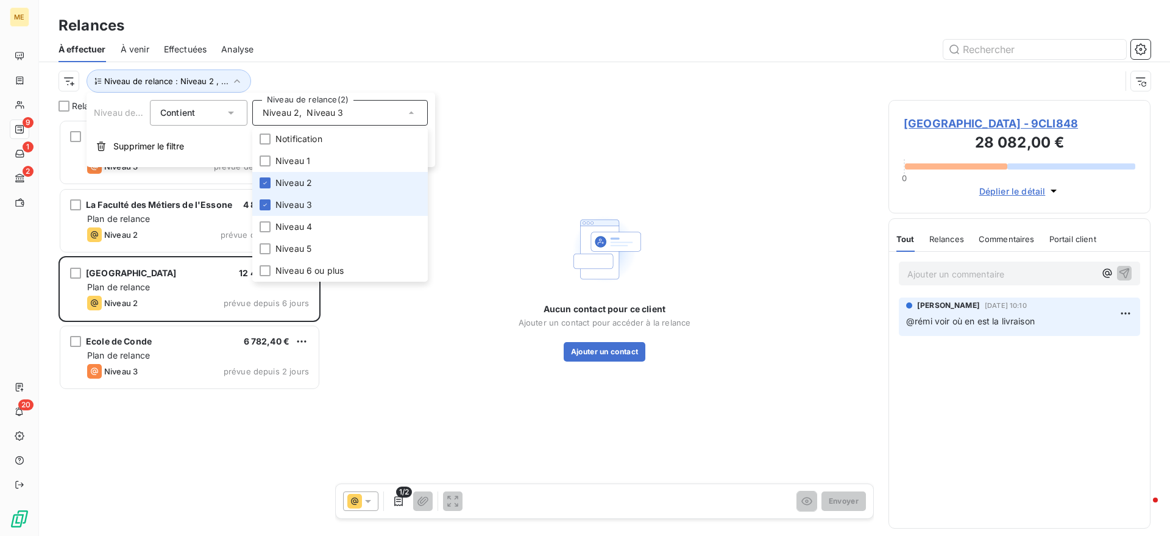
scroll to position [405, 250]
click at [303, 184] on span "Niveau 2" at bounding box center [293, 183] width 37 height 12
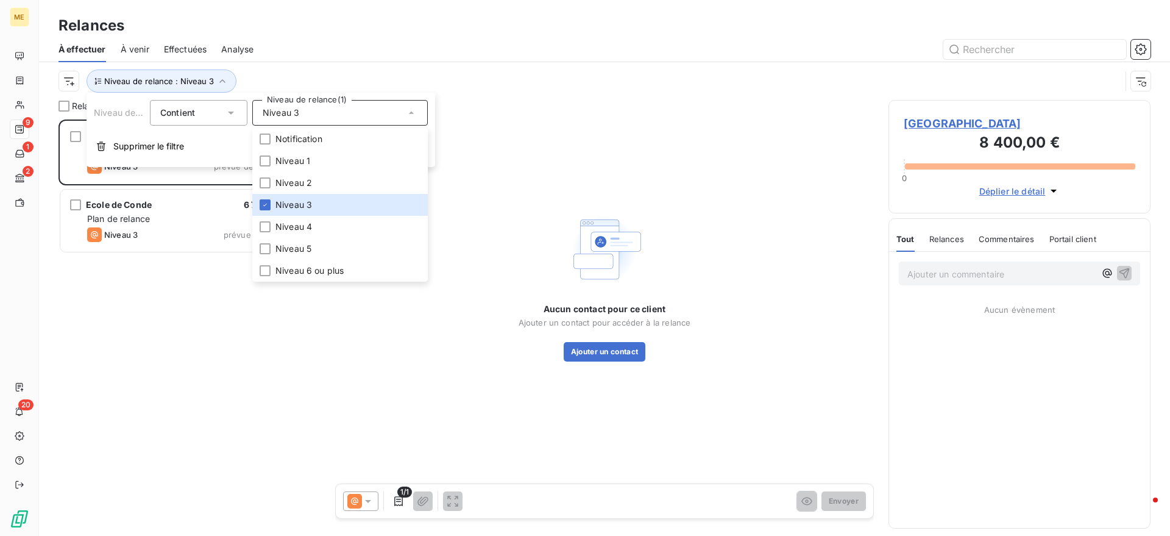
scroll to position [405, 250]
click at [382, 68] on div "Niveau de relance : Niveau 3" at bounding box center [605, 81] width 1092 height 38
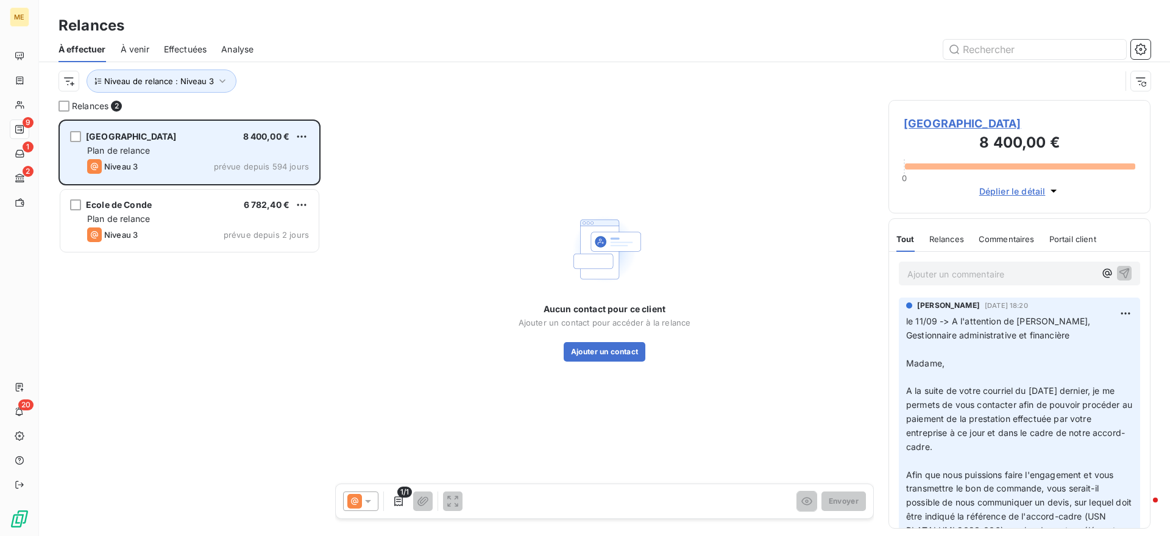
drag, startPoint x: 220, startPoint y: 161, endPoint x: 222, endPoint y: 168, distance: 7.1
click at [221, 162] on span "prévue depuis 594 jours" at bounding box center [261, 167] width 95 height 10
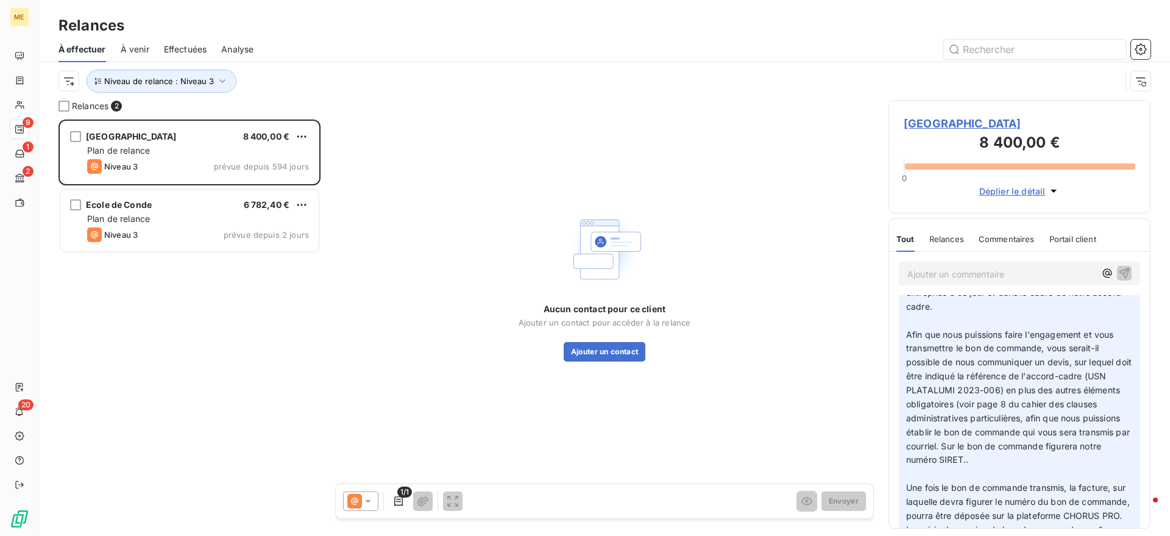
scroll to position [152, 0]
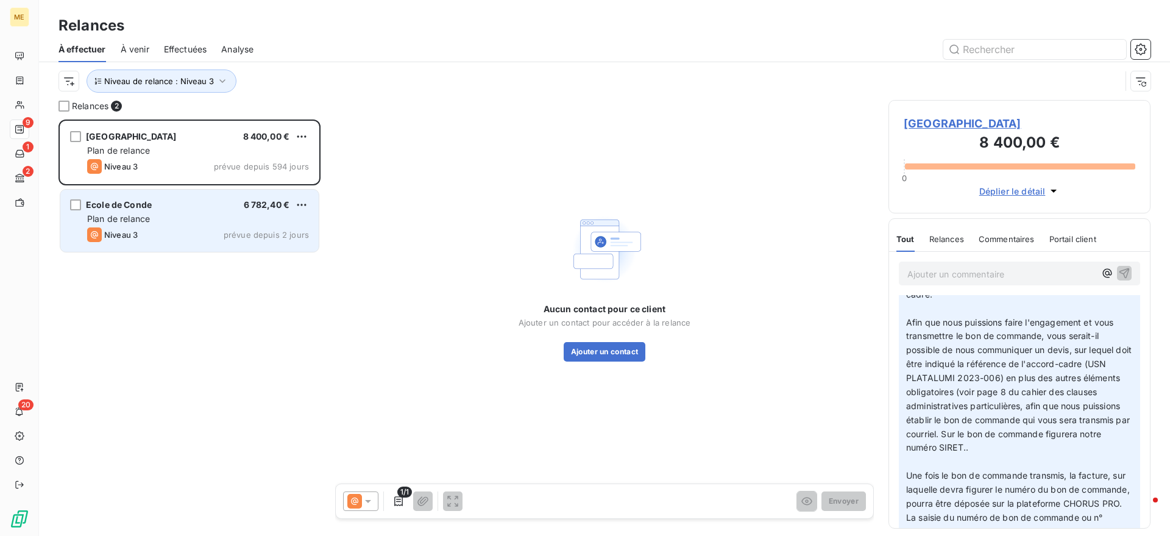
click at [217, 228] on div "Niveau 3 prévue depuis 2 jours" at bounding box center [198, 234] width 222 height 15
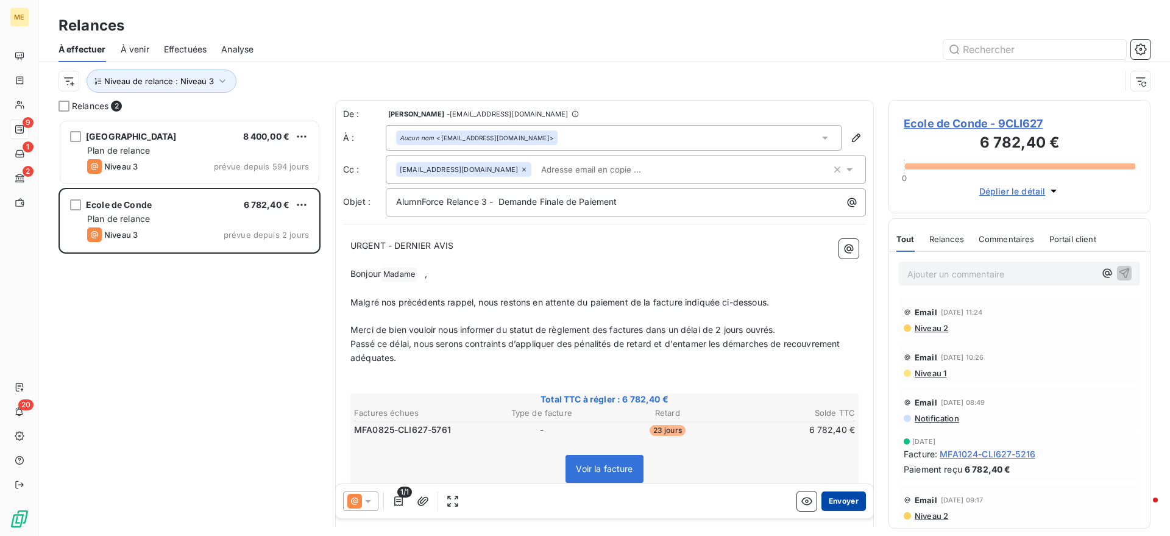
click at [841, 494] on button "Envoyer" at bounding box center [844, 501] width 44 height 20
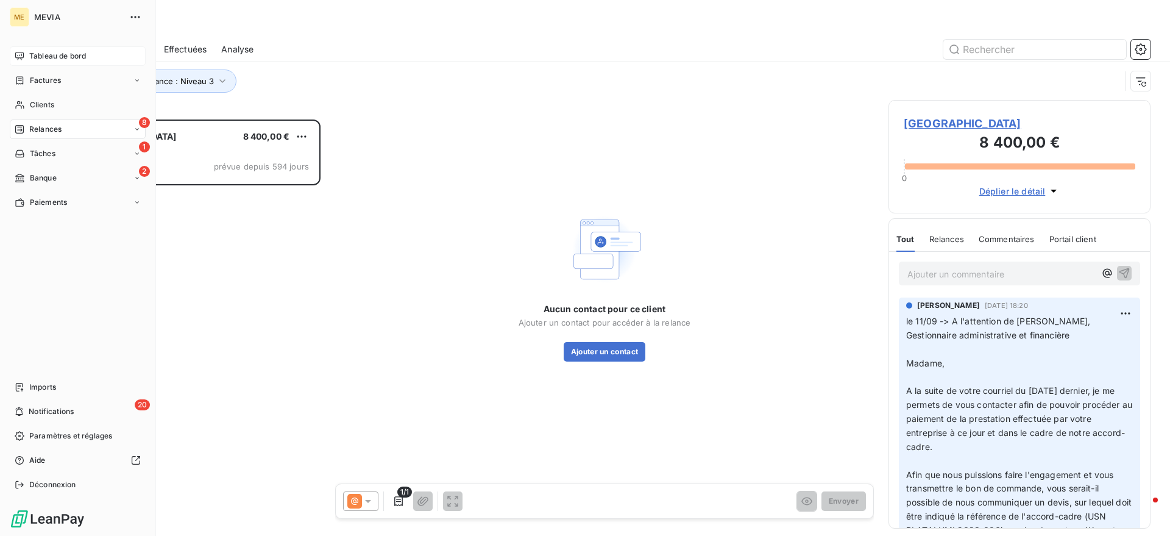
click at [27, 52] on div "Tableau de bord" at bounding box center [78, 56] width 136 height 20
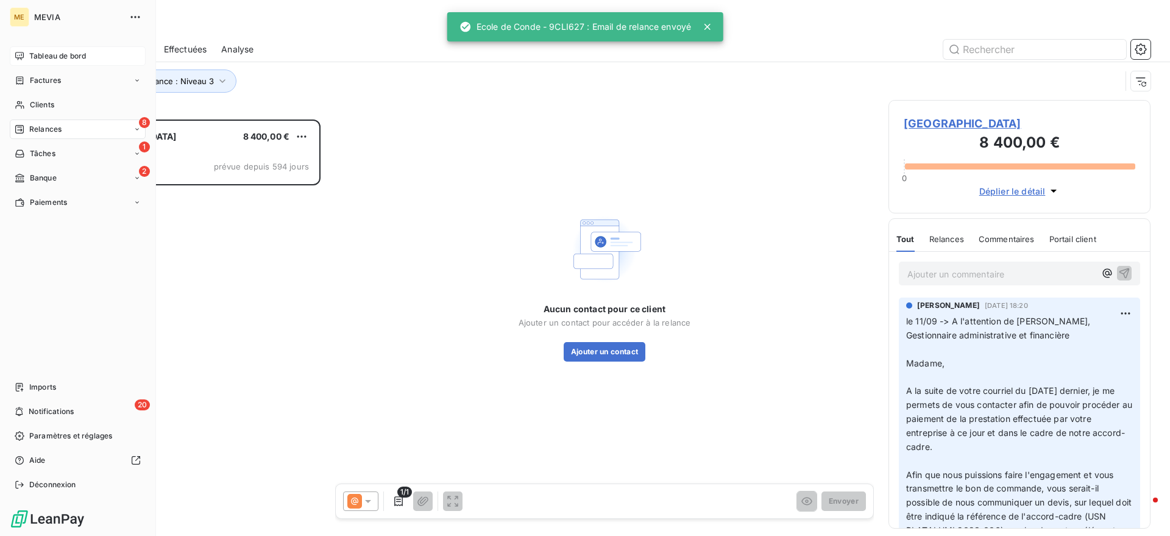
scroll to position [405, 250]
click at [30, 76] on span "Factures" at bounding box center [45, 80] width 31 height 11
